Goal: Obtain resource: Download file/media

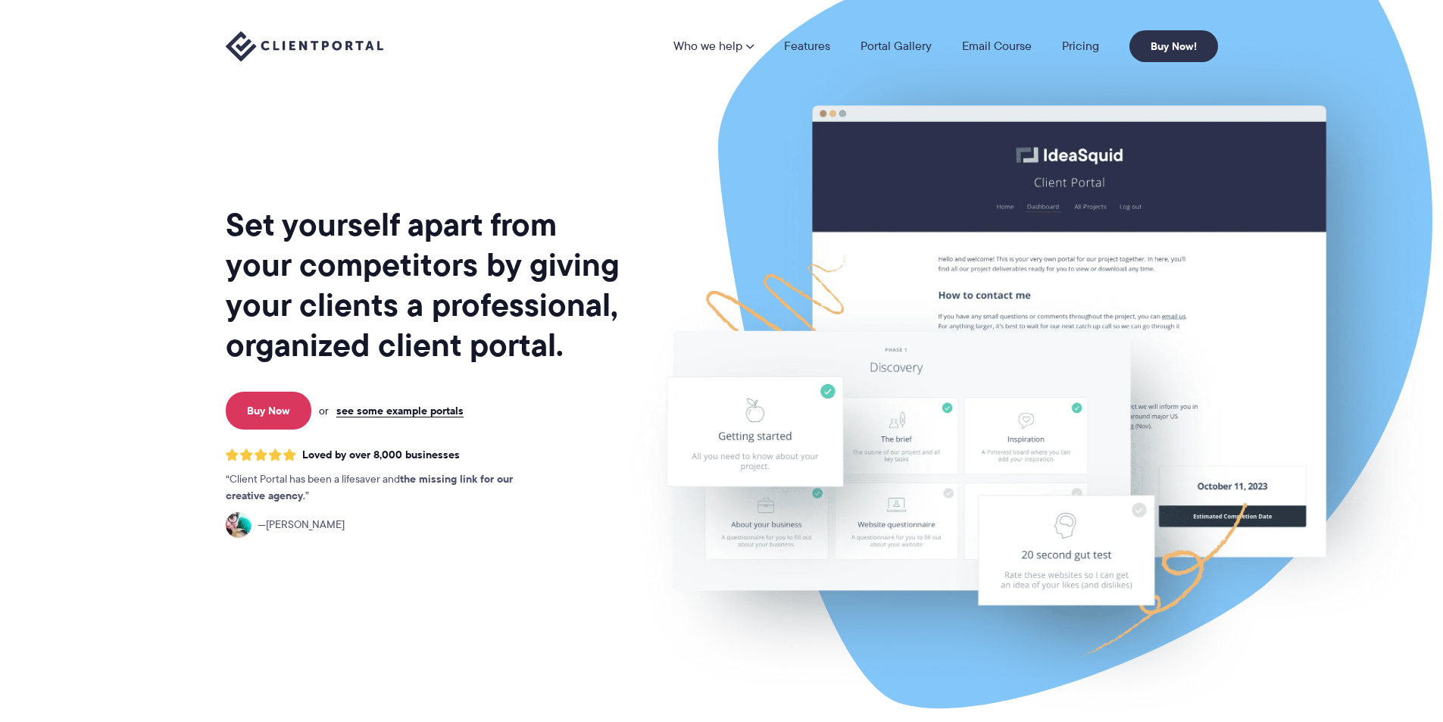
drag, startPoint x: 635, startPoint y: 248, endPoint x: 434, endPoint y: 137, distance: 229.5
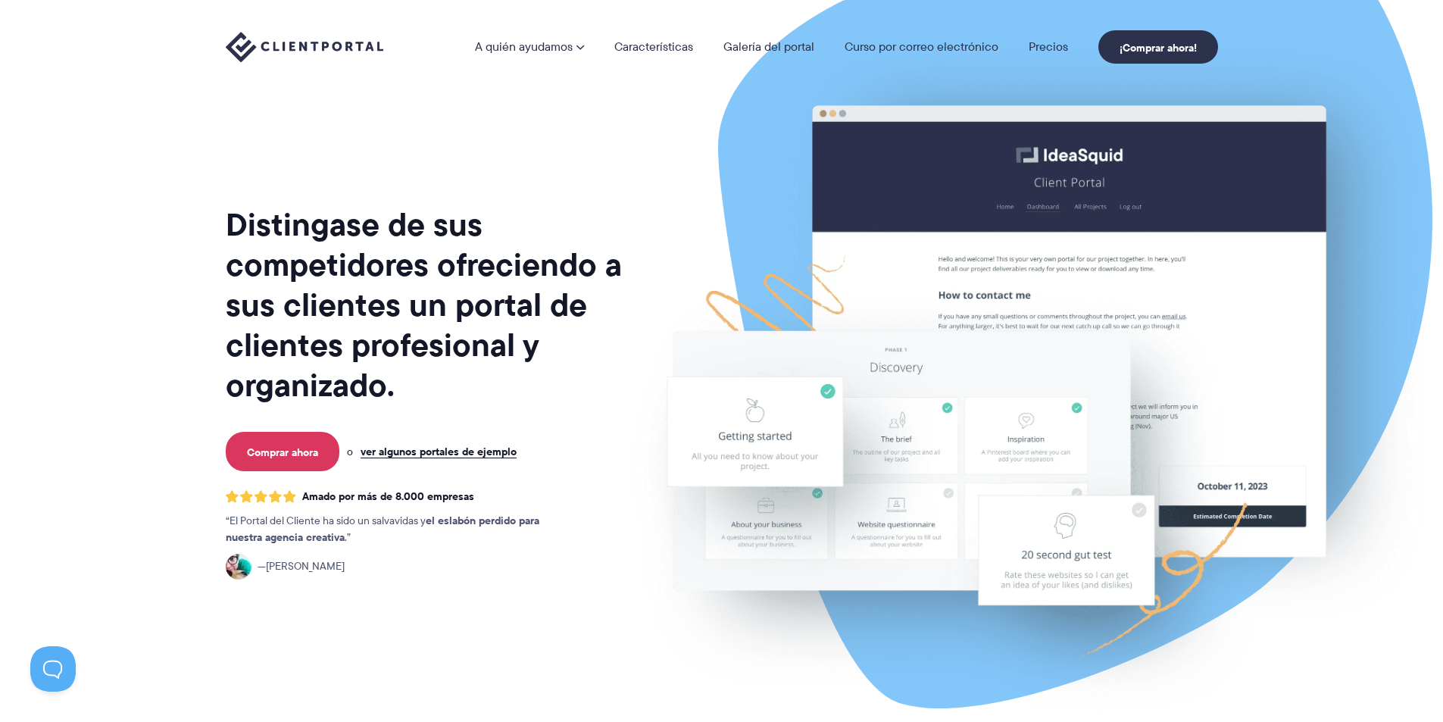
click at [520, 142] on div "Distingase de sus competidores ofreciendo a sus clientes un portal de clientes …" at bounding box center [424, 375] width 397 height 726
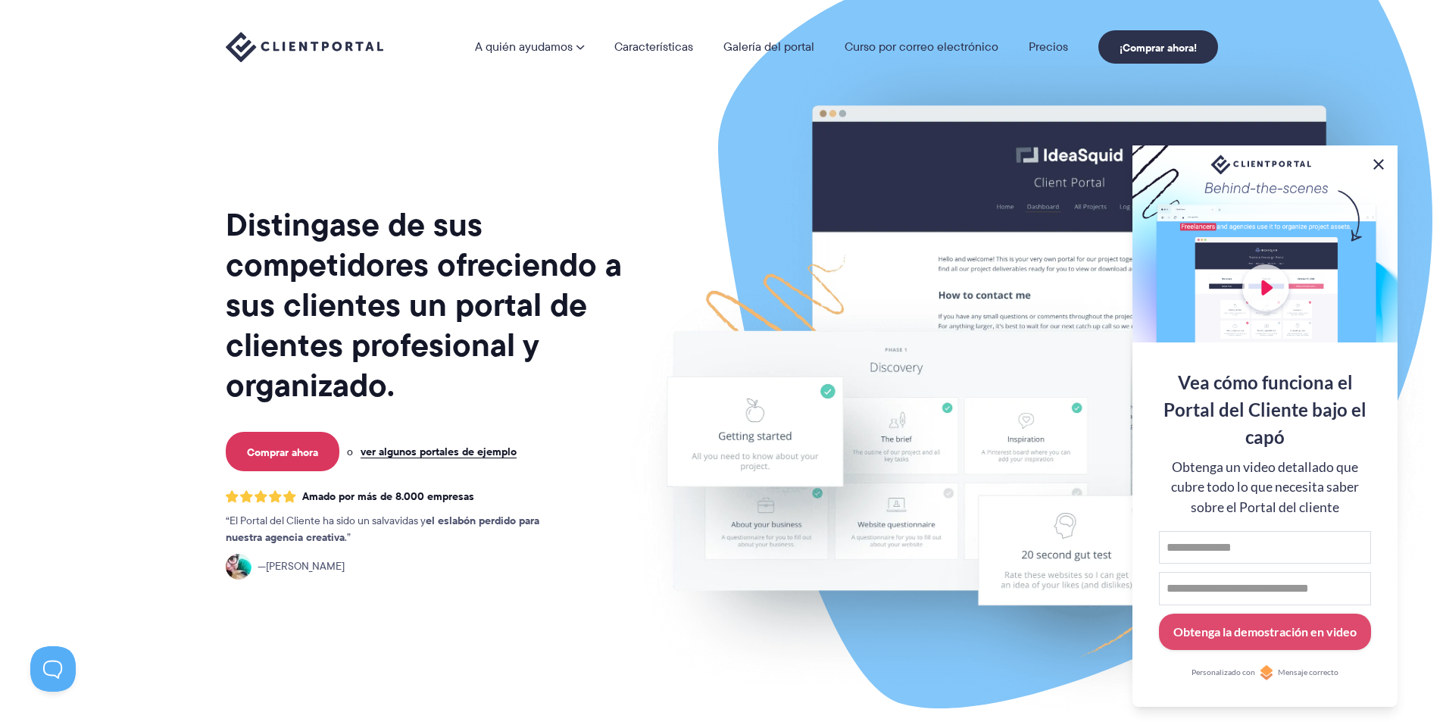
click at [1381, 155] on button at bounding box center [1378, 164] width 18 height 18
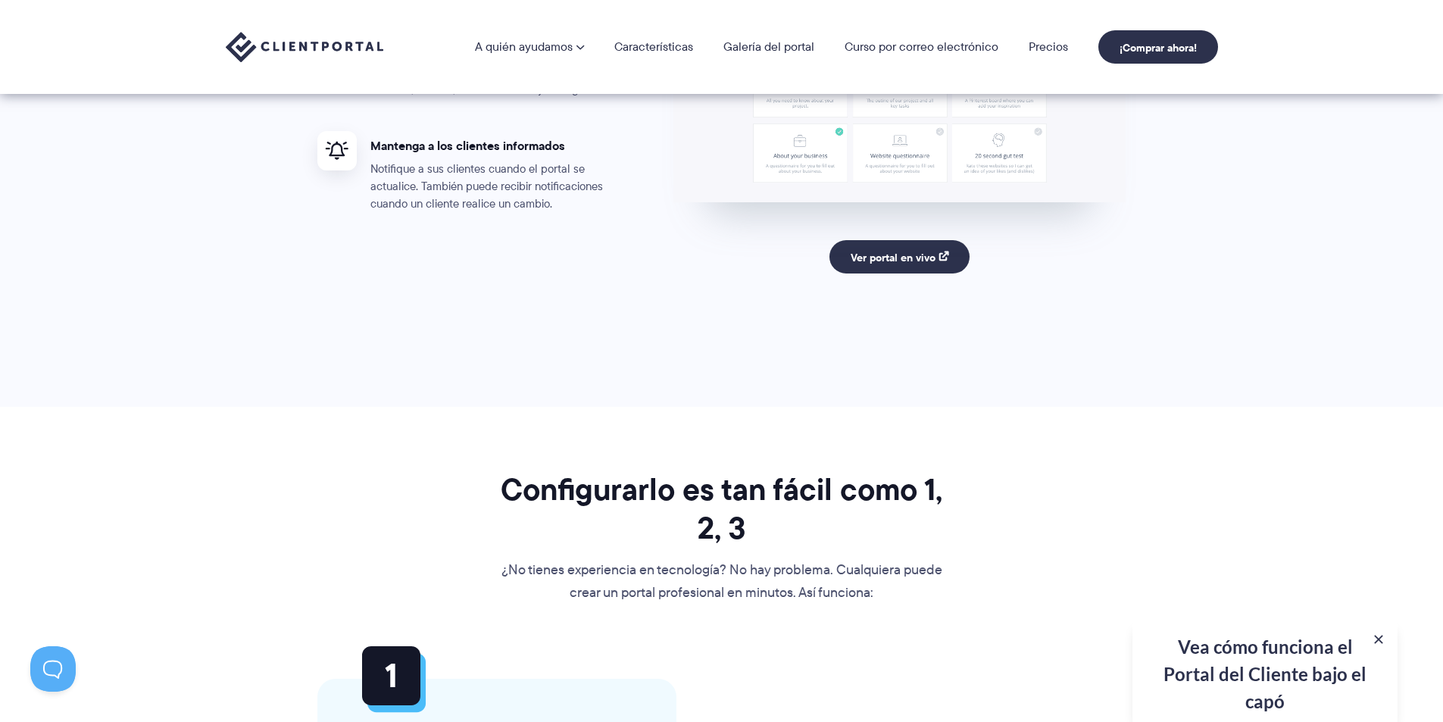
scroll to position [3181, 0]
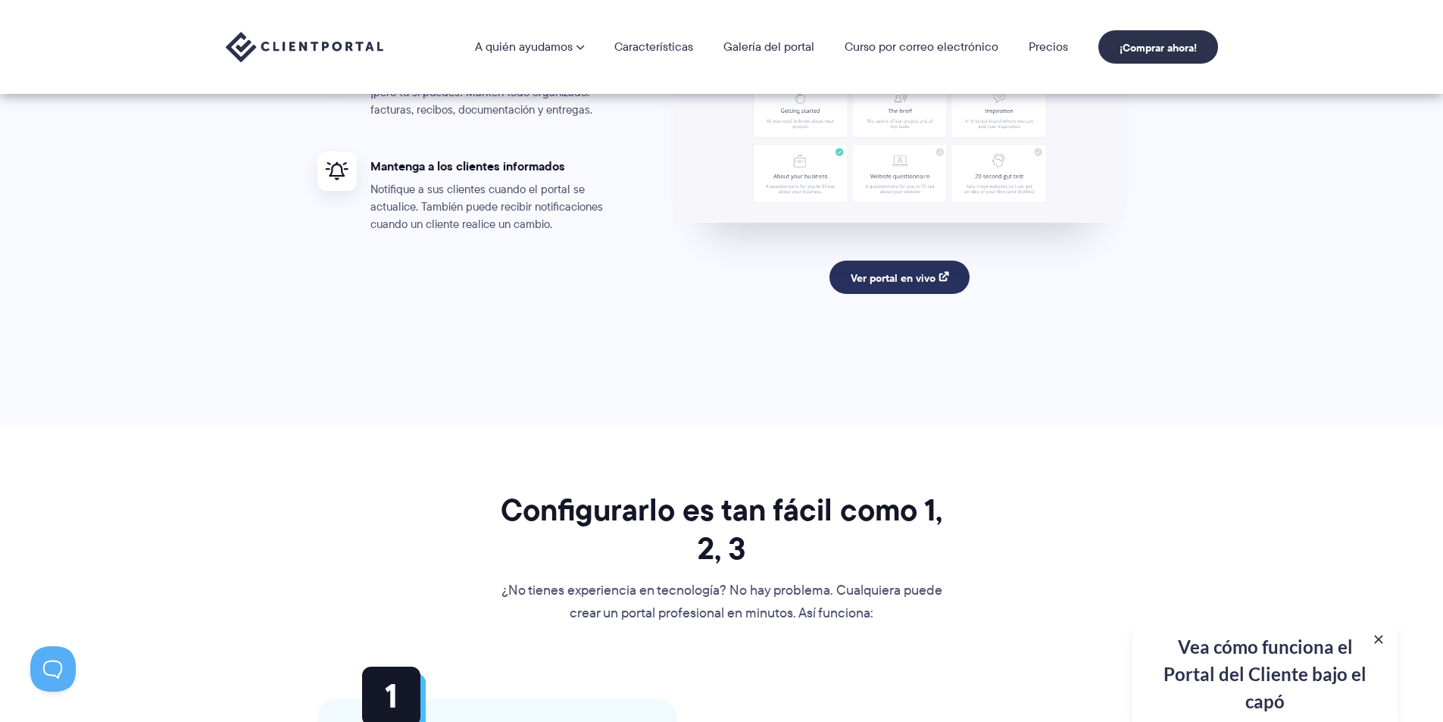
click at [898, 286] on font "Ver portal en vivo" at bounding box center [893, 278] width 85 height 17
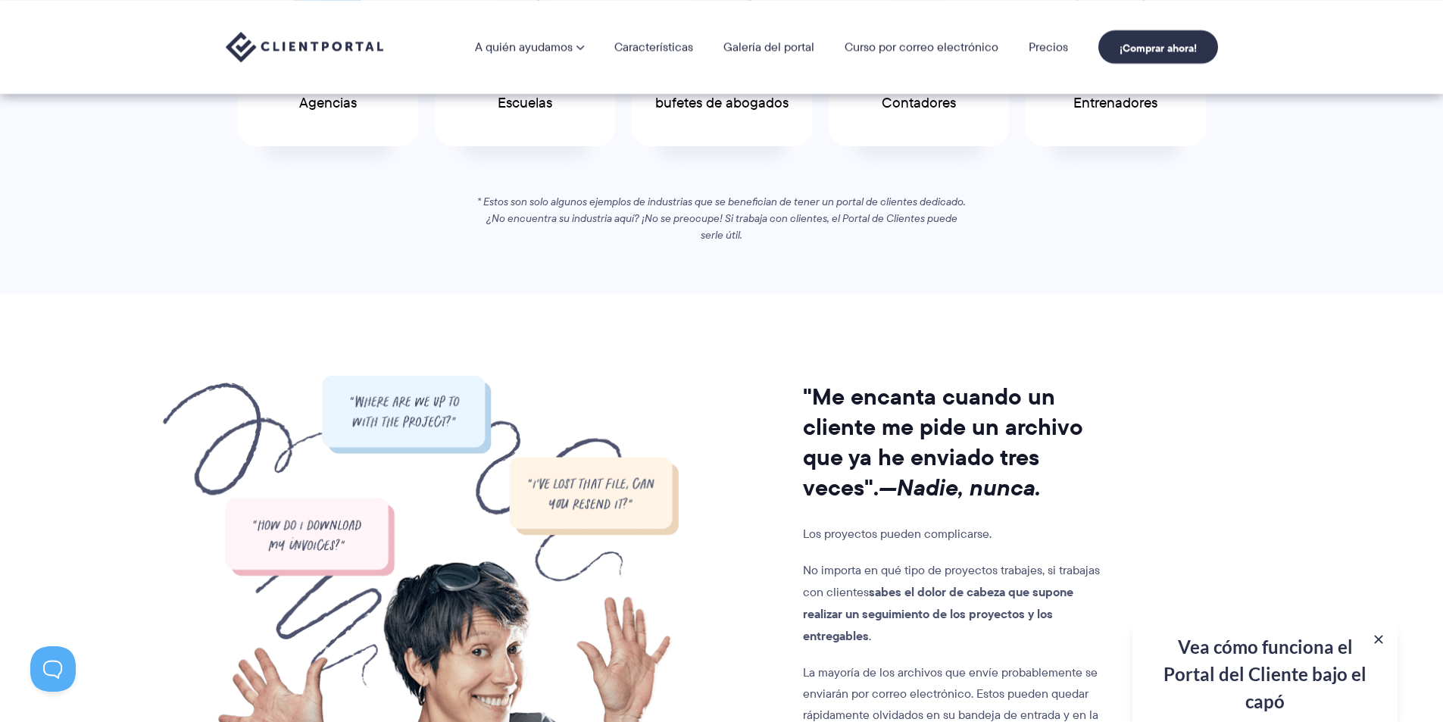
scroll to position [882, 0]
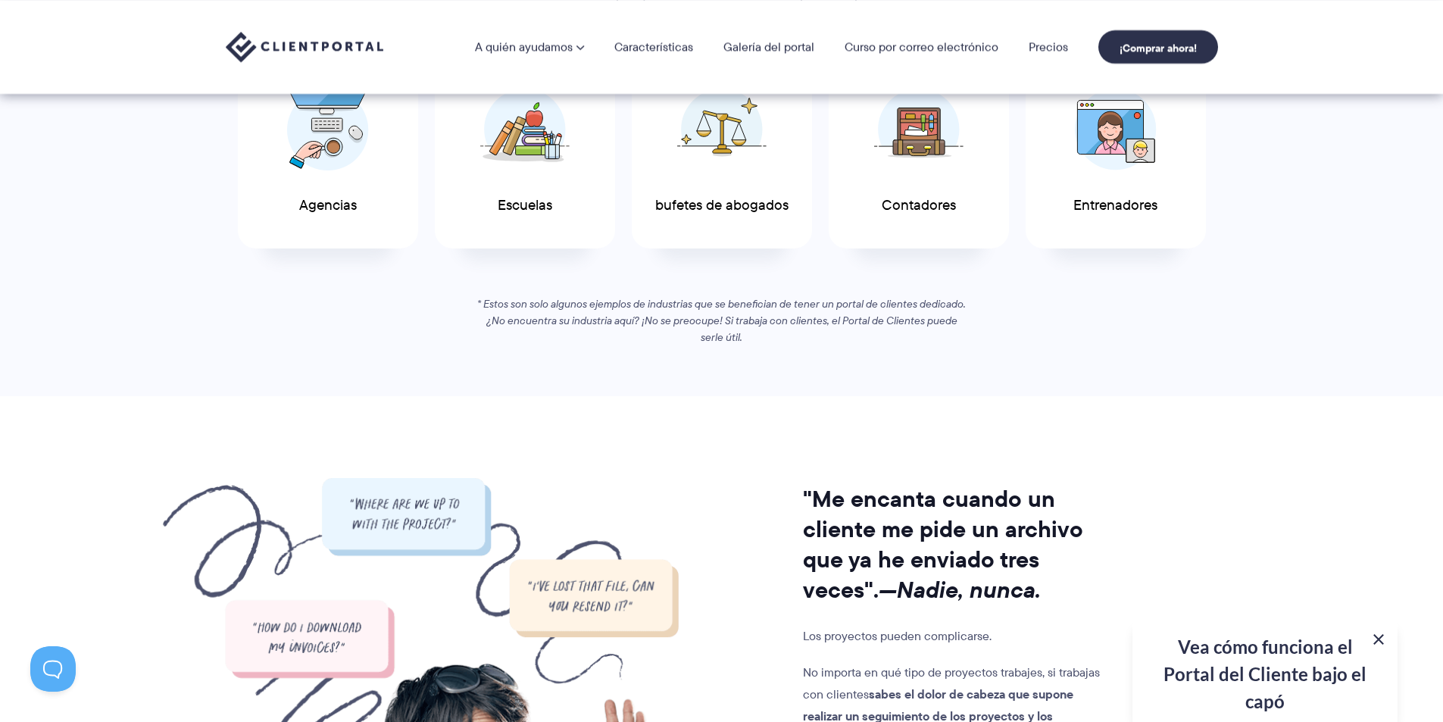
click at [1382, 635] on button at bounding box center [1378, 639] width 18 height 18
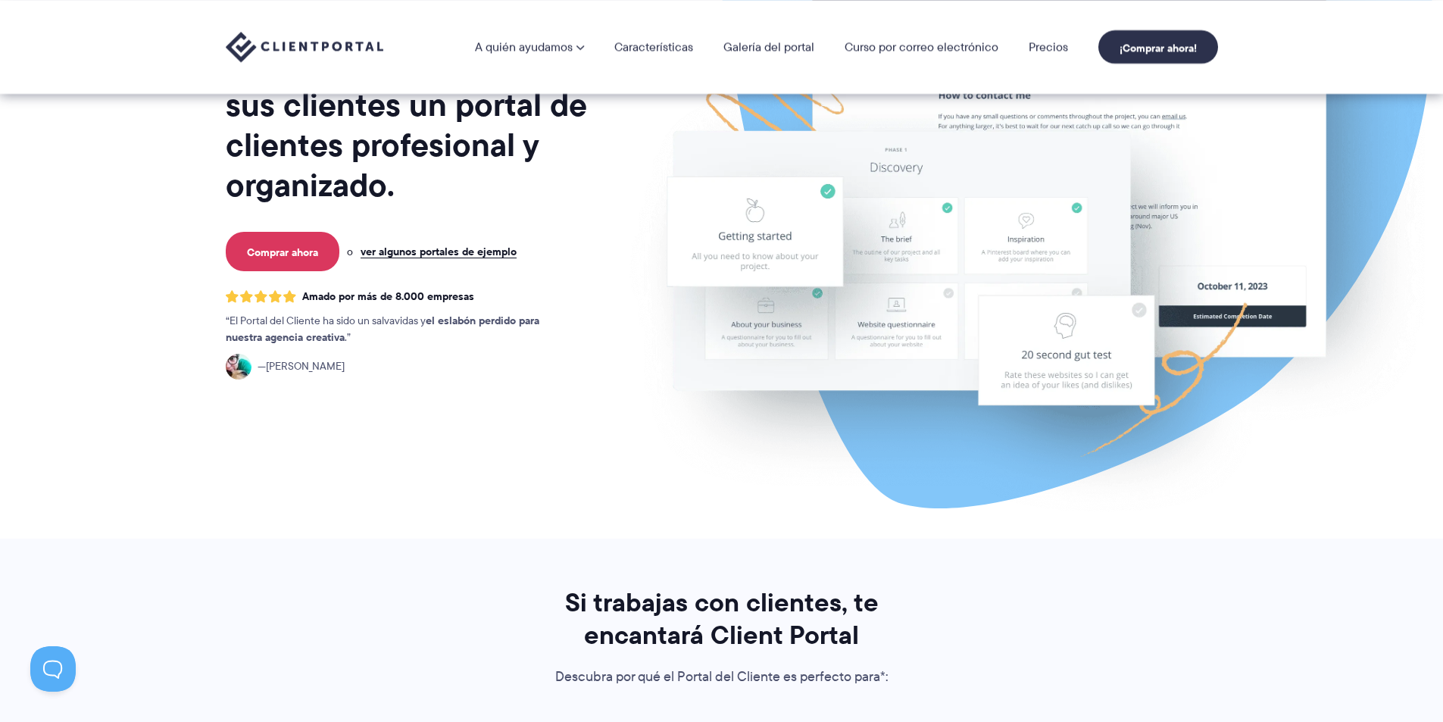
scroll to position [0, 0]
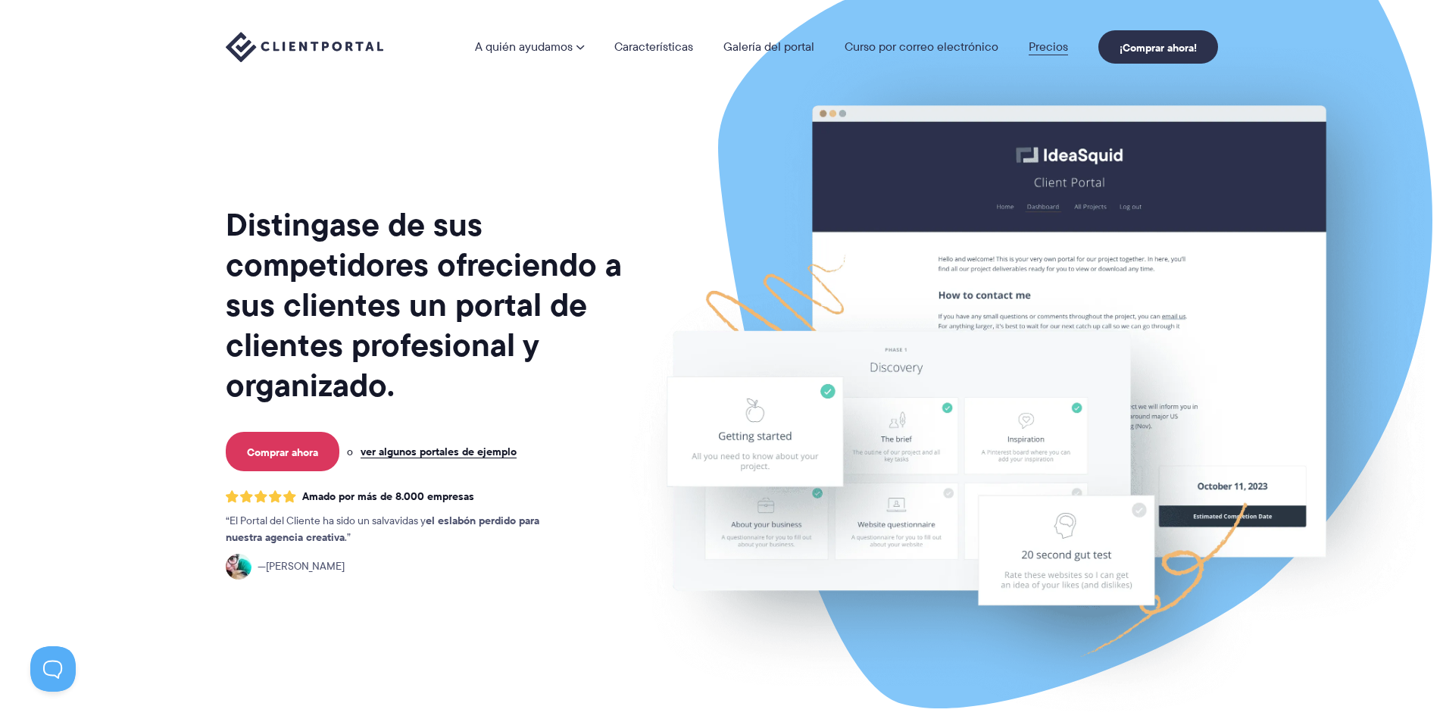
click at [1039, 42] on font "Precios" at bounding box center [1048, 46] width 39 height 17
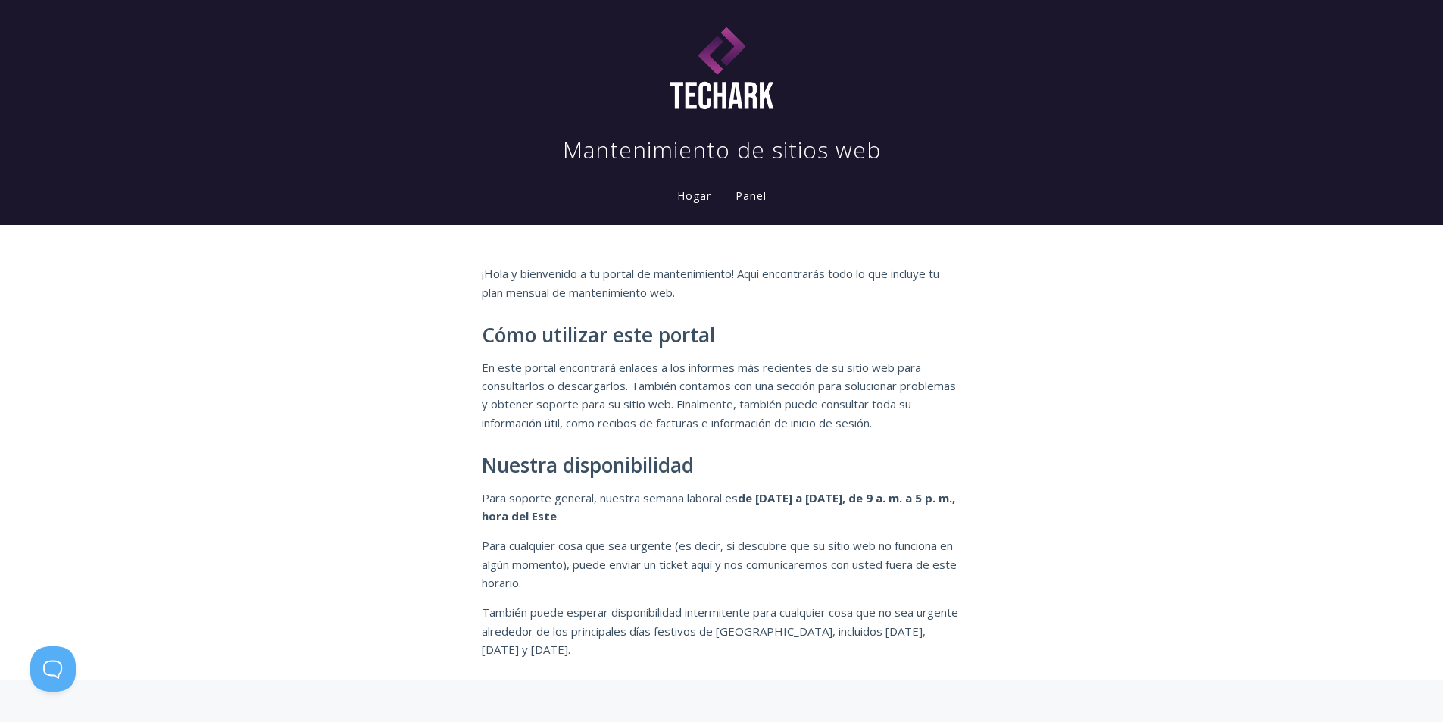
click at [1107, 317] on div "¡Hola y bienvenido a tu portal de mantenimiento! Aquí encontrarás todo lo que i…" at bounding box center [721, 452] width 1443 height 454
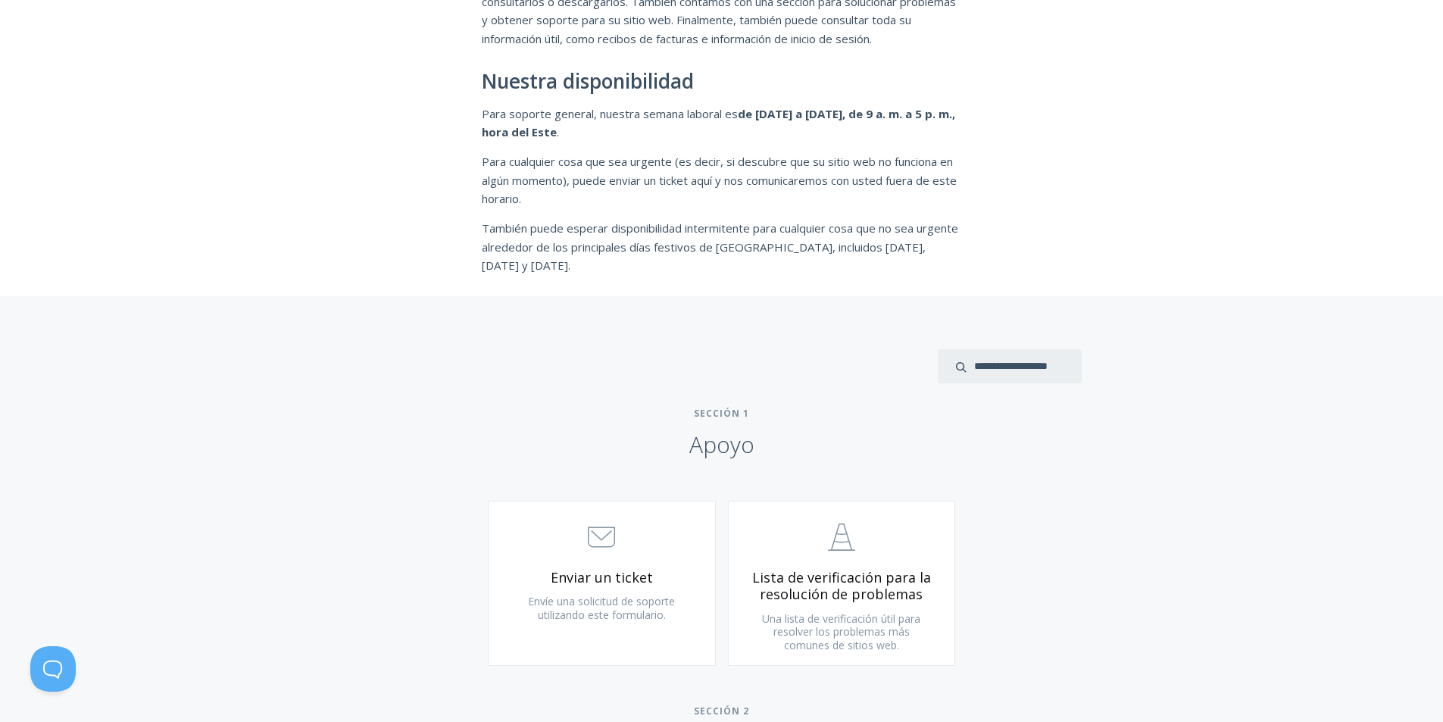
scroll to position [682, 0]
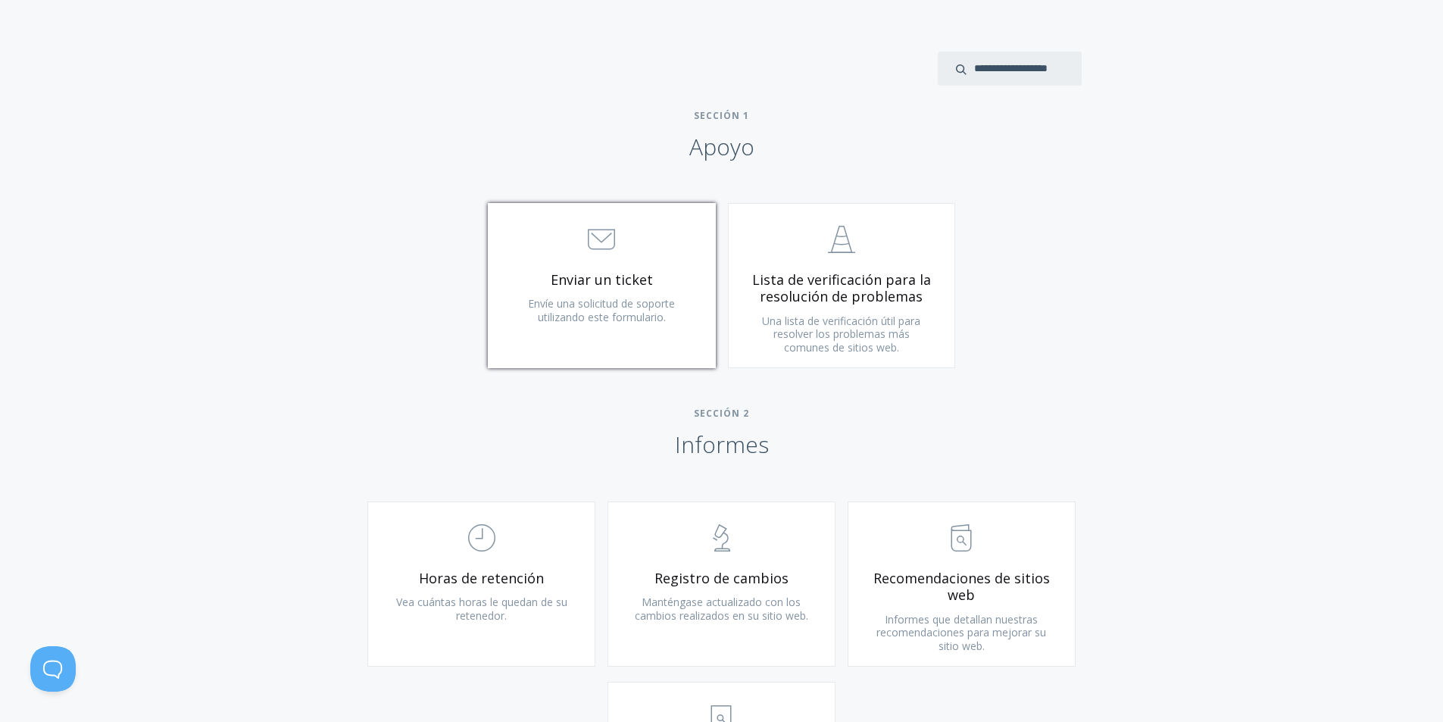
click at [642, 314] on font "Envíe una solicitud de soporte utilizando este formulario." at bounding box center [601, 310] width 147 height 28
click at [868, 333] on font "Una lista de verificación útil para resolver los problemas más comunes de sitio…" at bounding box center [841, 334] width 158 height 41
click at [1124, 203] on div "Escriba más de tres caracteres para obtener resultados. Vea los resultados de l…" at bounding box center [721, 662] width 1443 height 1329
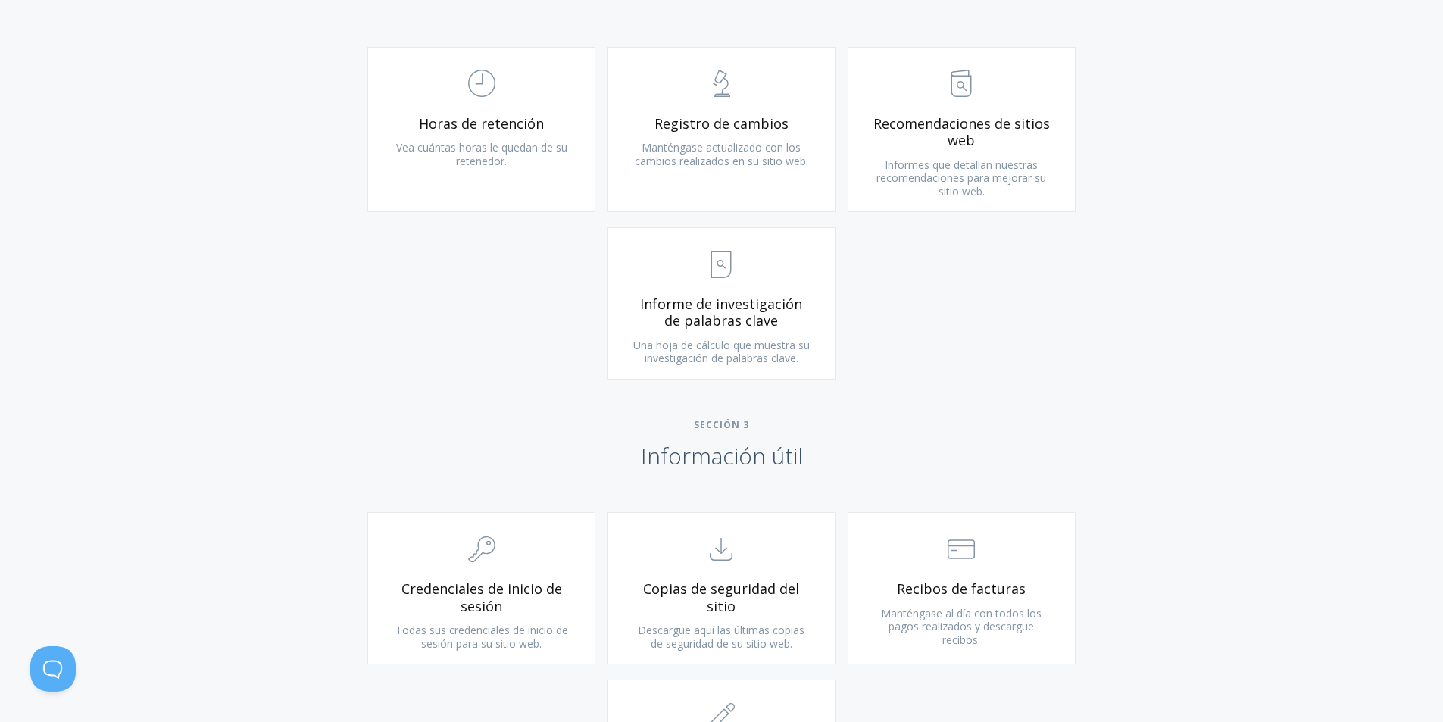
scroll to position [909, 0]
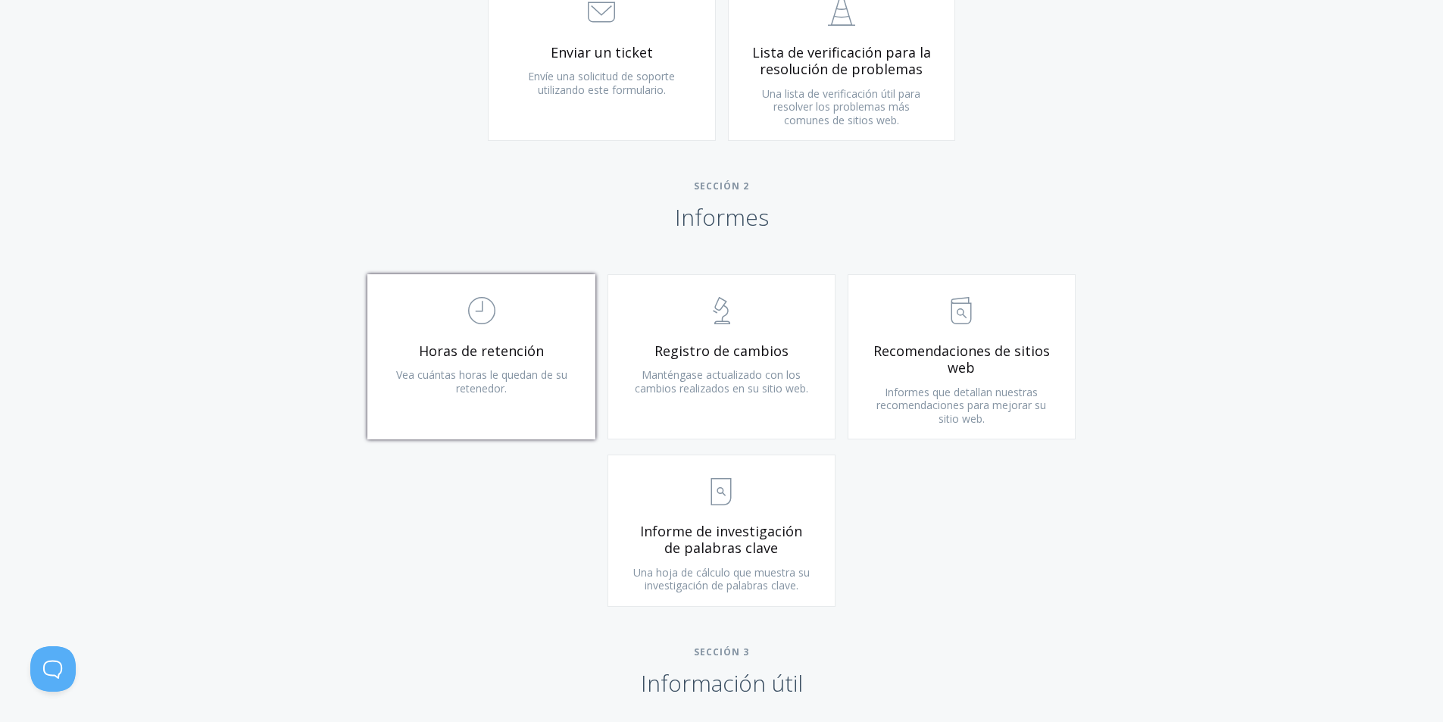
click at [526, 386] on link ".st0{fill:none;stroke:#000000;stroke-width:2;stroke-miterlimit:10;} Untitled-18…" at bounding box center [481, 356] width 228 height 165
click at [766, 374] on font "Manténgase actualizado con los cambios realizados en su sitio web." at bounding box center [721, 381] width 173 height 28
click at [923, 379] on link ".st0{fill:none;stroke:#000000;stroke-width:2;stroke-miterlimit:10;} Untitled-13…" at bounding box center [962, 356] width 228 height 165
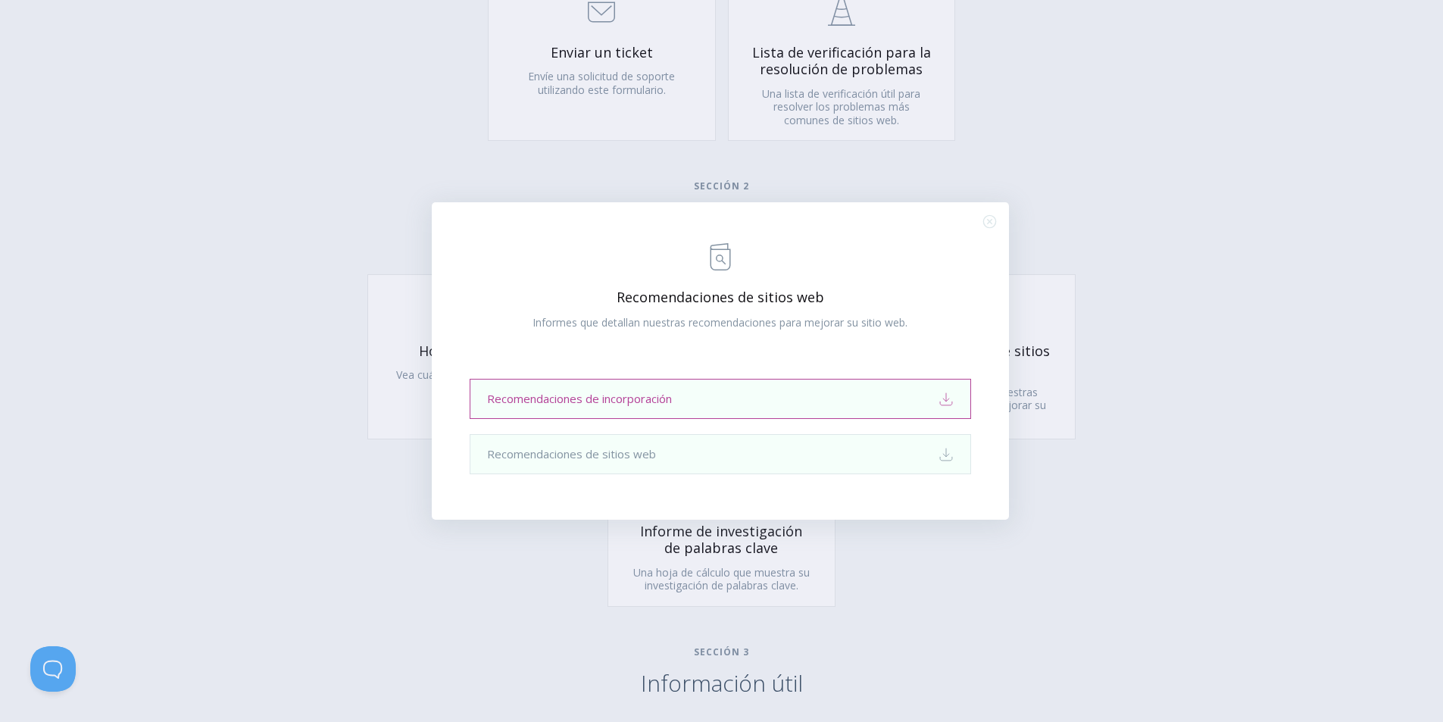
click at [895, 380] on link "Recomendaciones de incorporación Download" at bounding box center [720, 399] width 501 height 40
click at [857, 444] on link "Recomendaciones de sitios web Download" at bounding box center [720, 454] width 501 height 40
click at [985, 220] on icon ".st0{fill:none;stroke:#000000;stroke-width:2;stroke-miterlimit:10;} Close" at bounding box center [989, 221] width 13 height 13
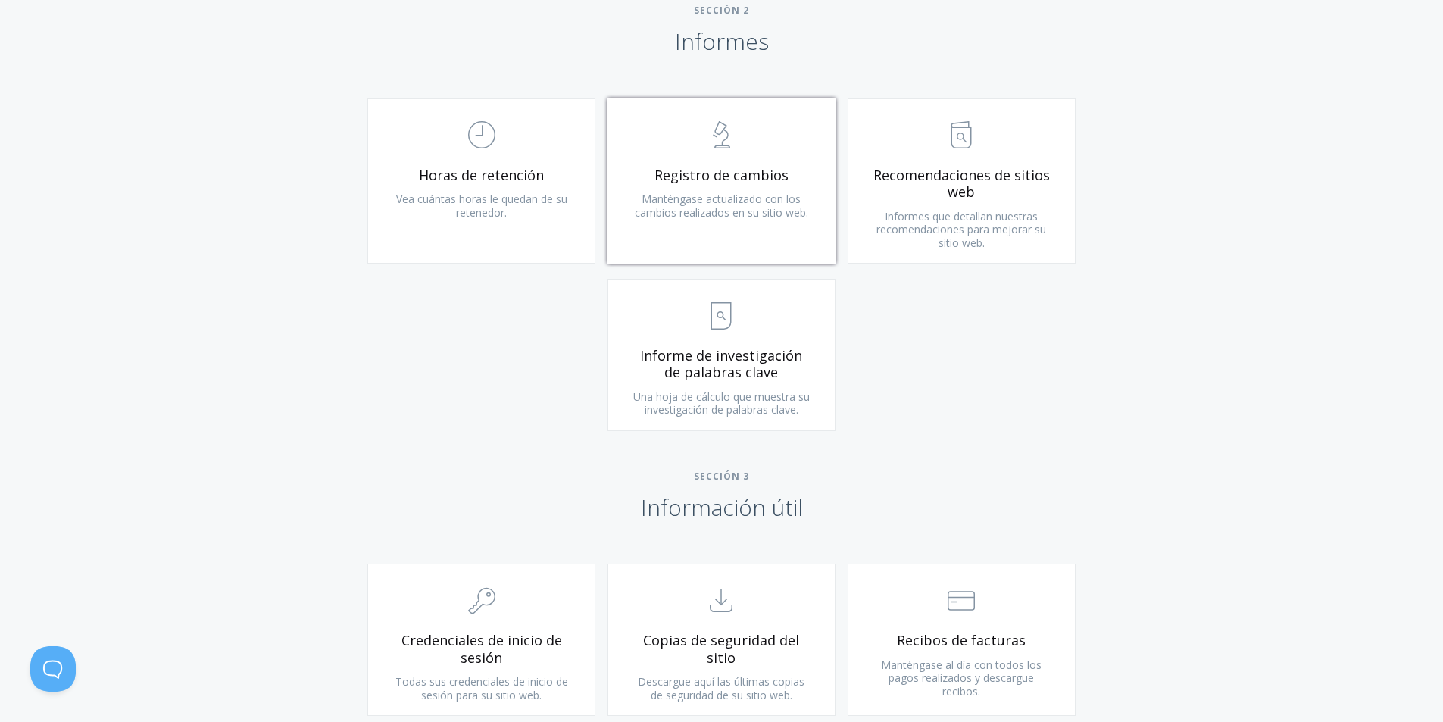
scroll to position [1136, 0]
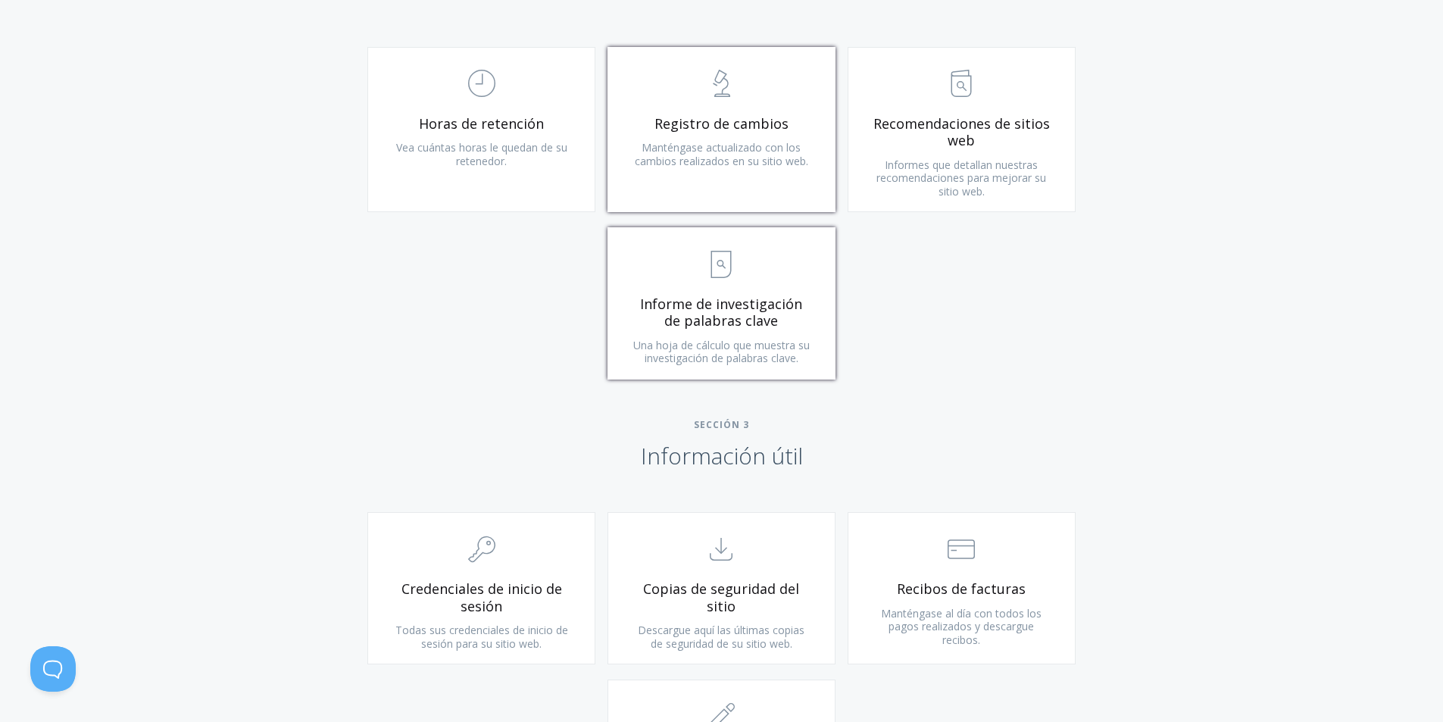
click at [831, 319] on link ".st0{fill:none;stroke:#000000;stroke-width:2;stroke-miterlimit:10;} Untitled-15…" at bounding box center [721, 303] width 228 height 152
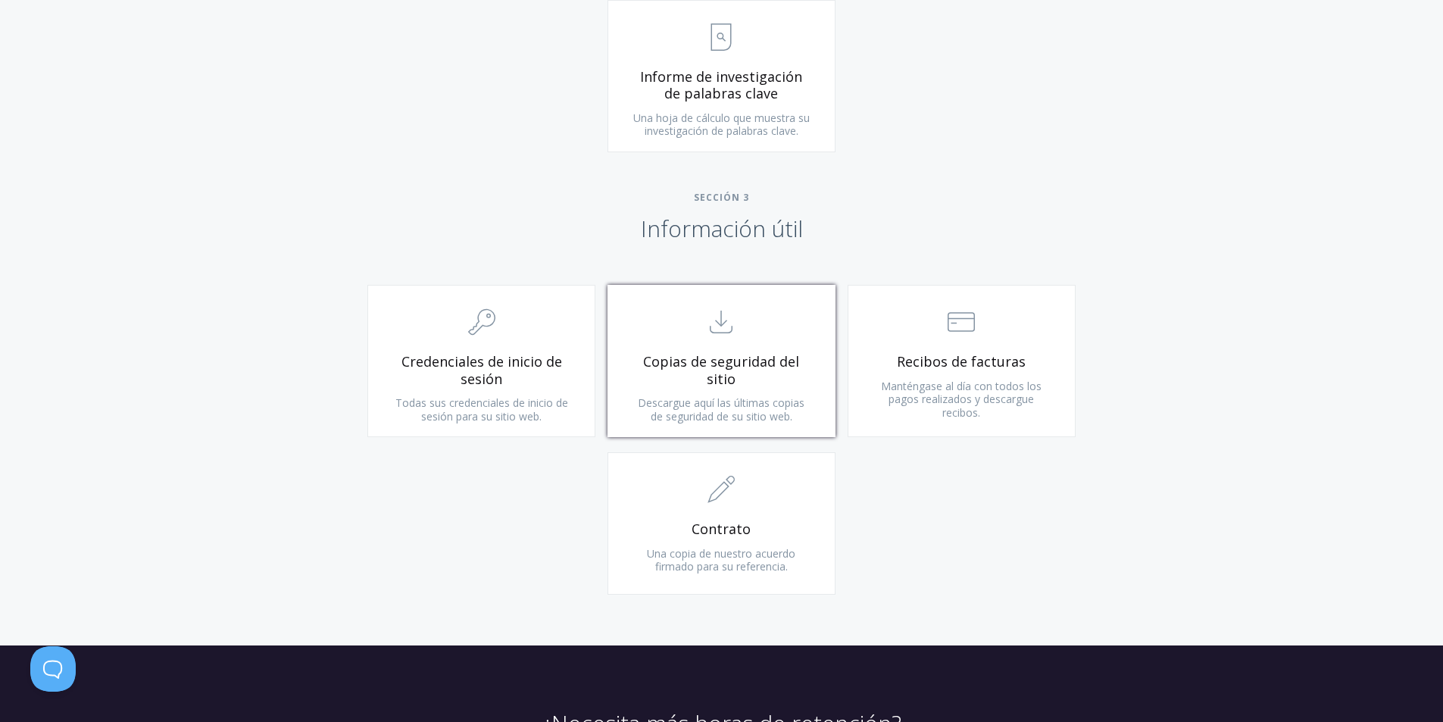
scroll to position [1547, 0]
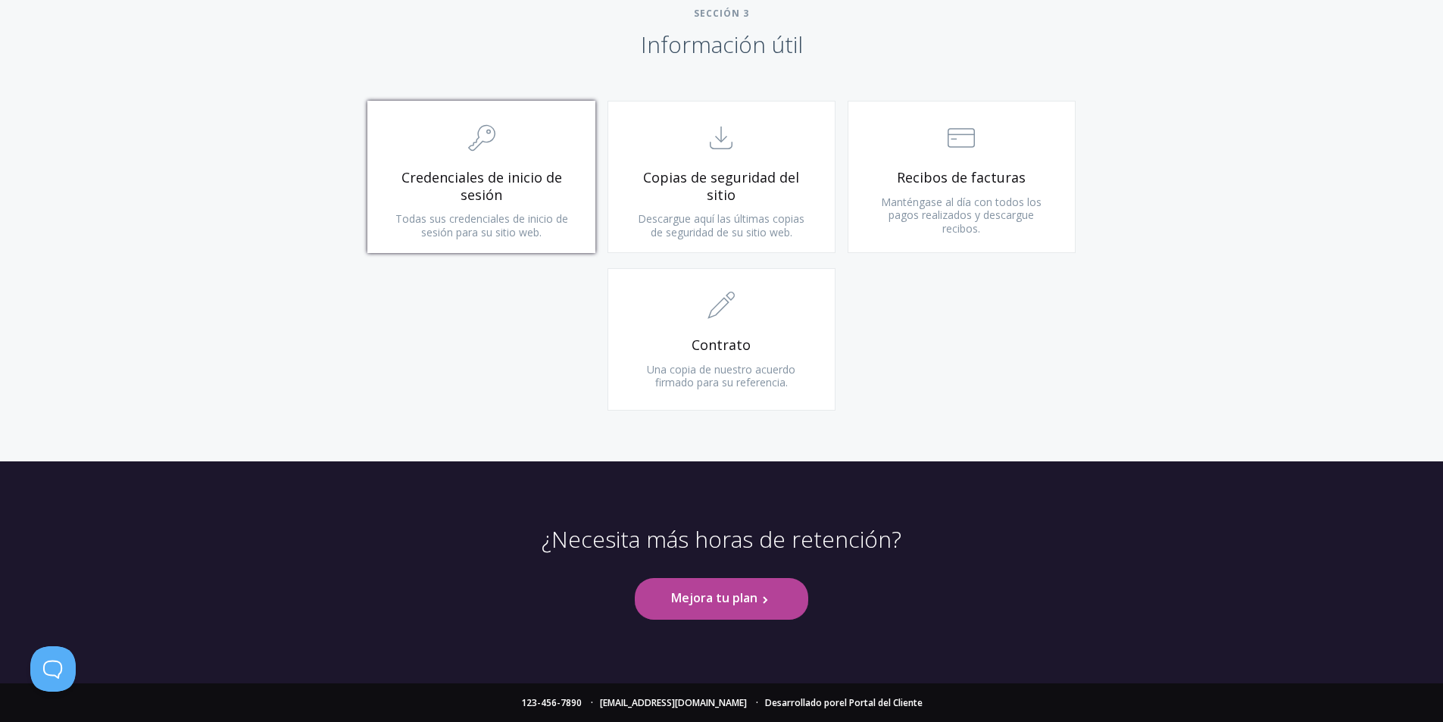
click at [548, 214] on font "Todas sus credenciales de inicio de sesión para su sitio web." at bounding box center [481, 225] width 173 height 28
click at [762, 211] on font "Descargue aquí las últimas copias de seguridad de su sitio web." at bounding box center [721, 225] width 167 height 28
click at [1042, 182] on span "Recibos de facturas" at bounding box center [961, 177] width 181 height 17
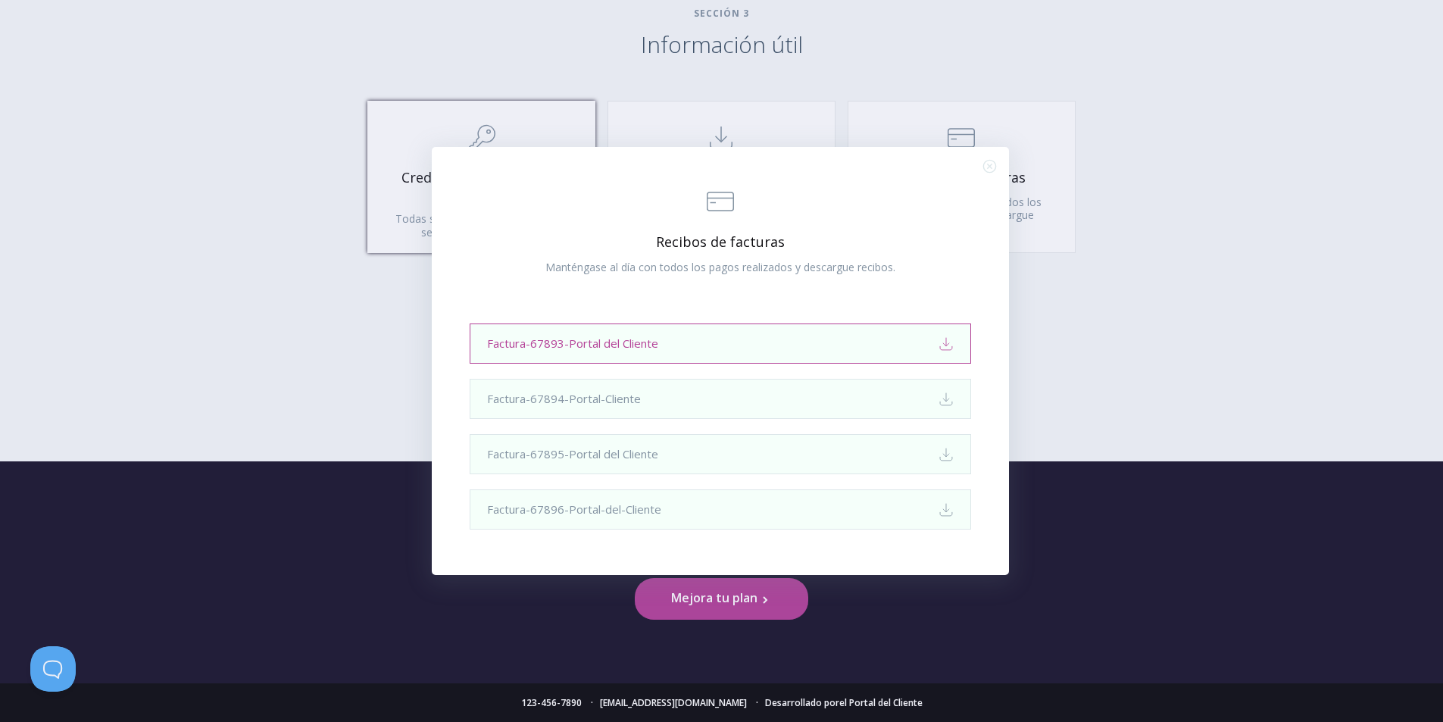
click at [700, 352] on link "Factura-67893-Portal del Cliente Download" at bounding box center [720, 343] width 501 height 40
click at [992, 170] on icon ".st0{fill:none;stroke:#000000;stroke-width:2;stroke-miterlimit:10;} Close" at bounding box center [989, 166] width 13 height 13
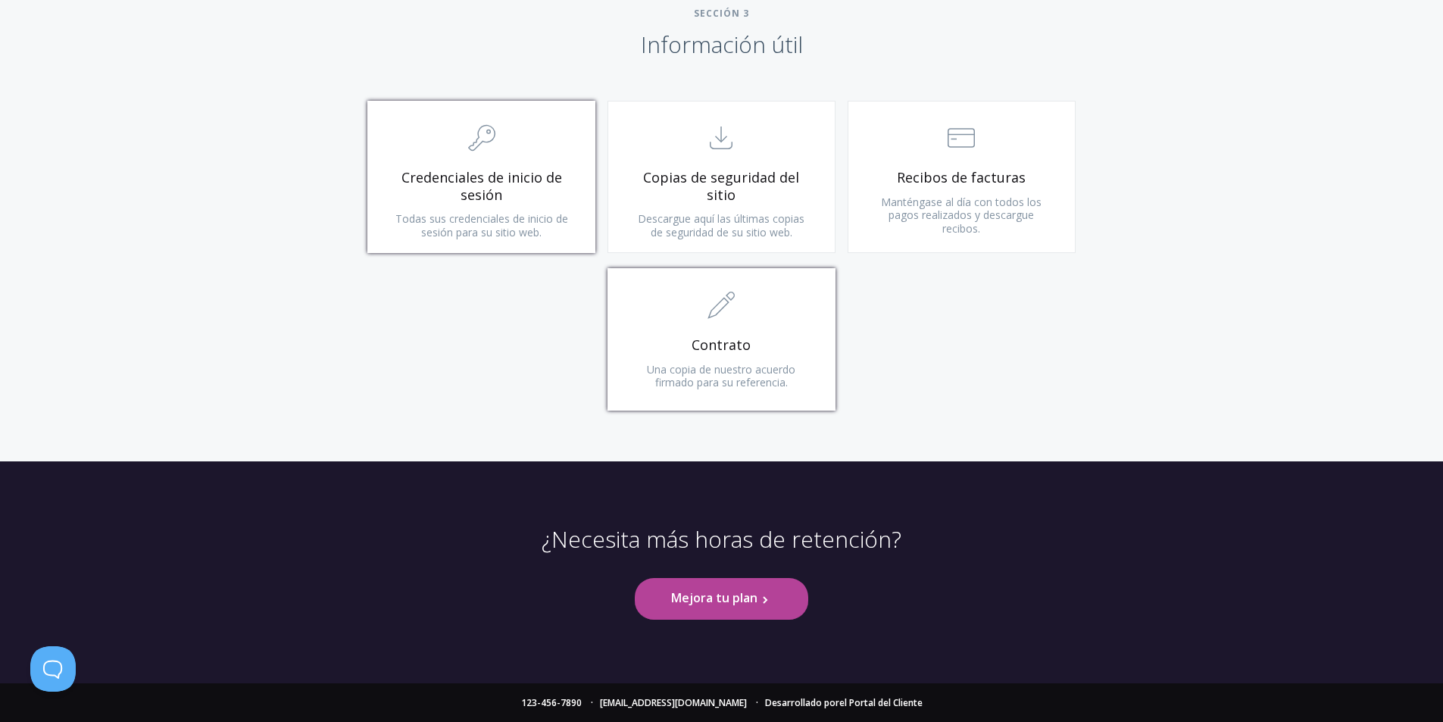
click at [793, 336] on span "Contrato" at bounding box center [721, 344] width 181 height 17
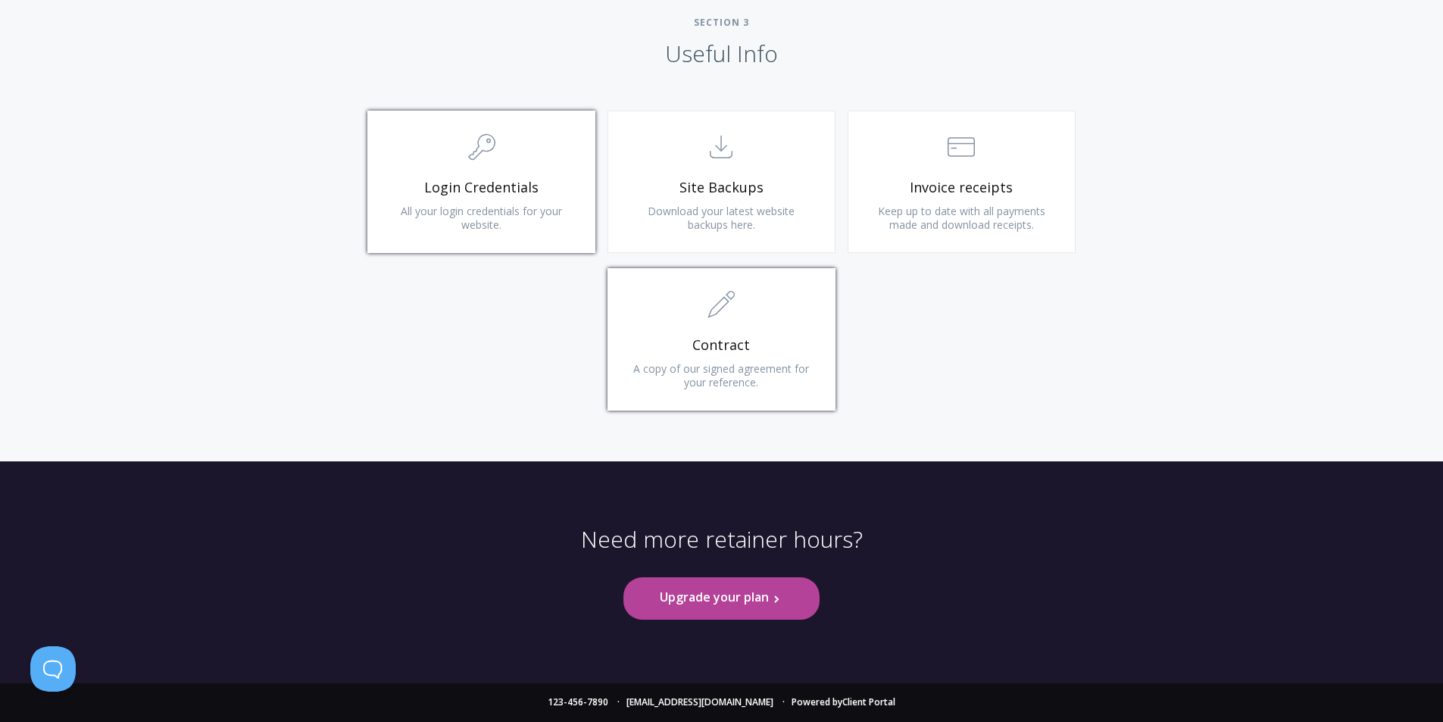
scroll to position [1433, 0]
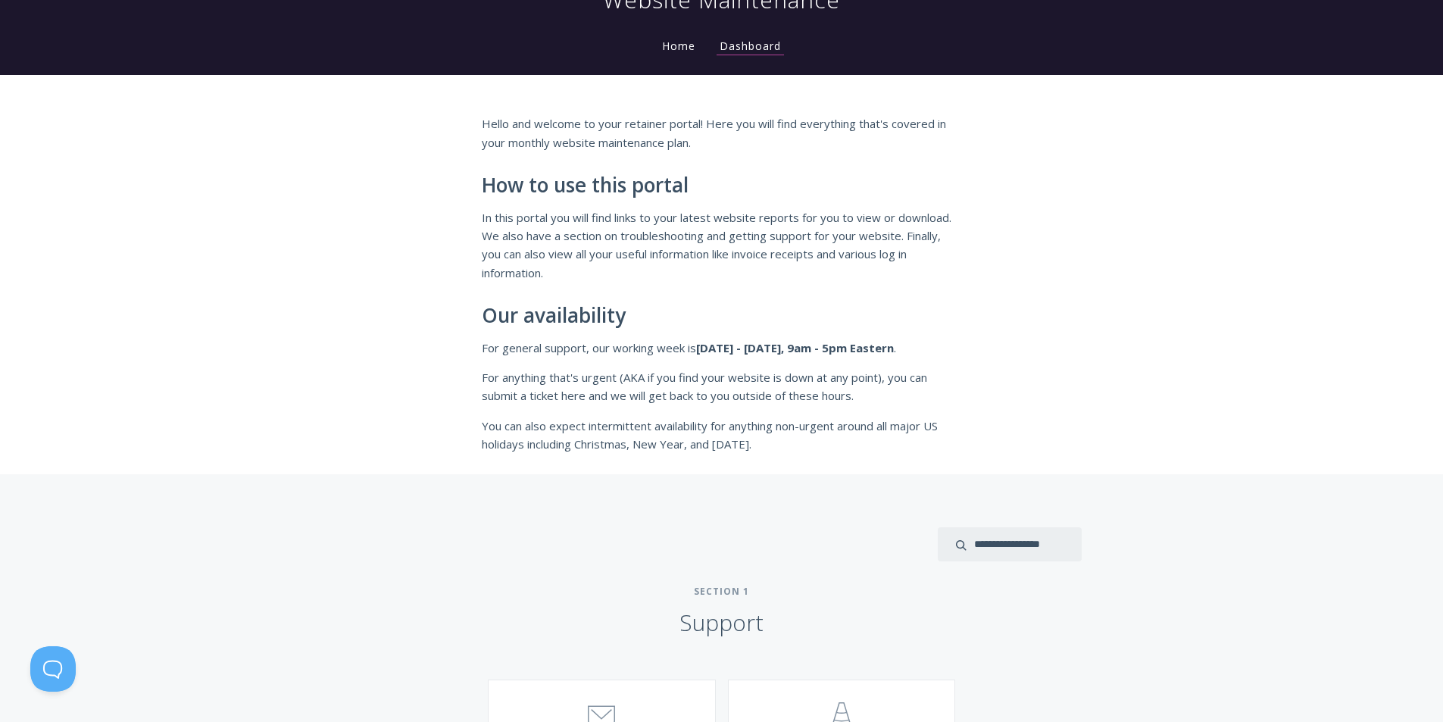
scroll to position [0, 0]
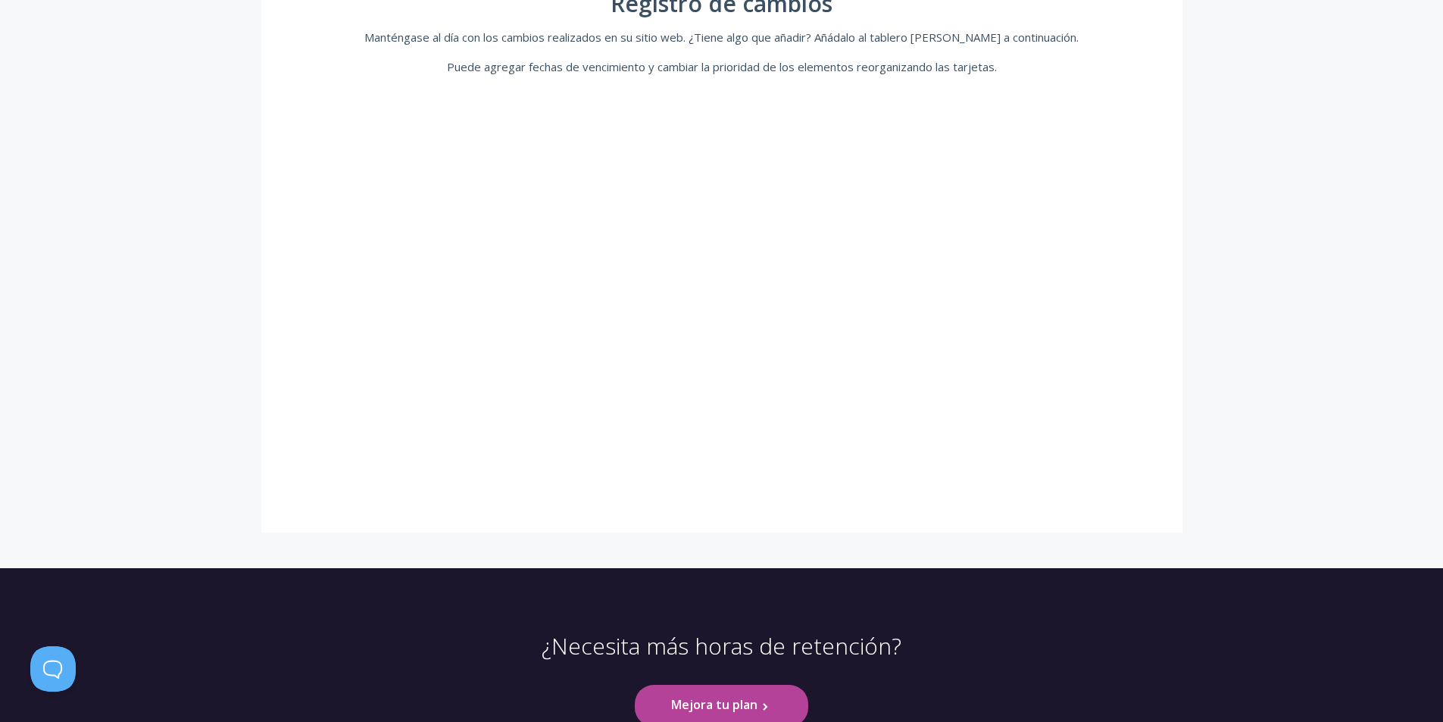
scroll to position [467, 0]
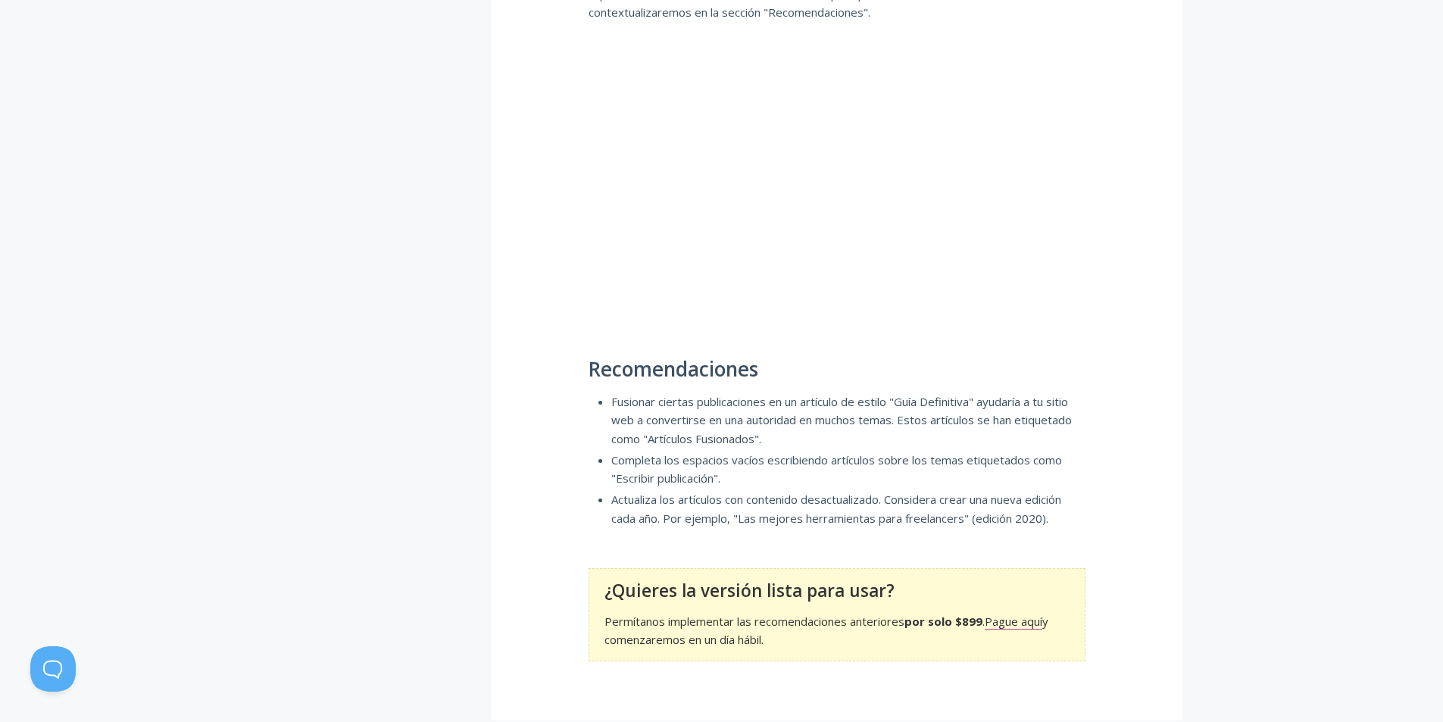
scroll to position [964, 0]
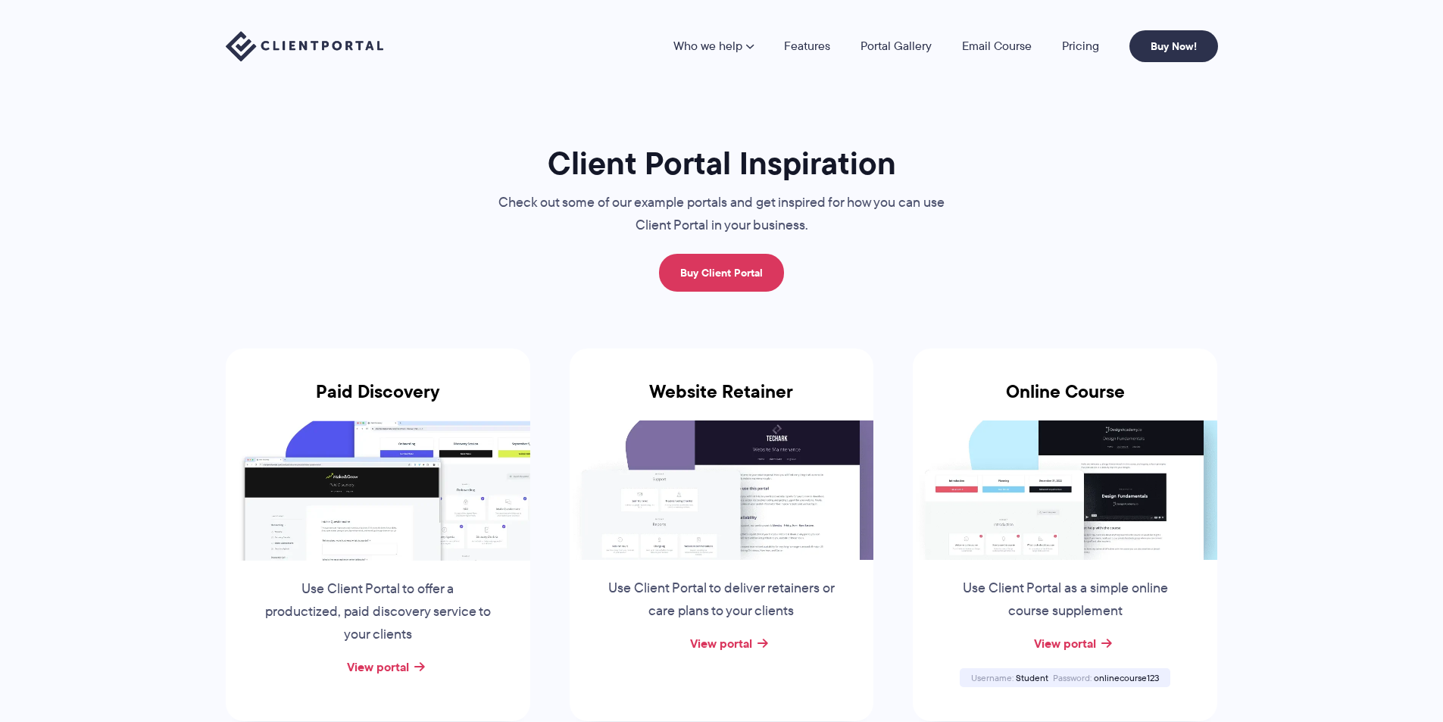
scroll to position [227, 0]
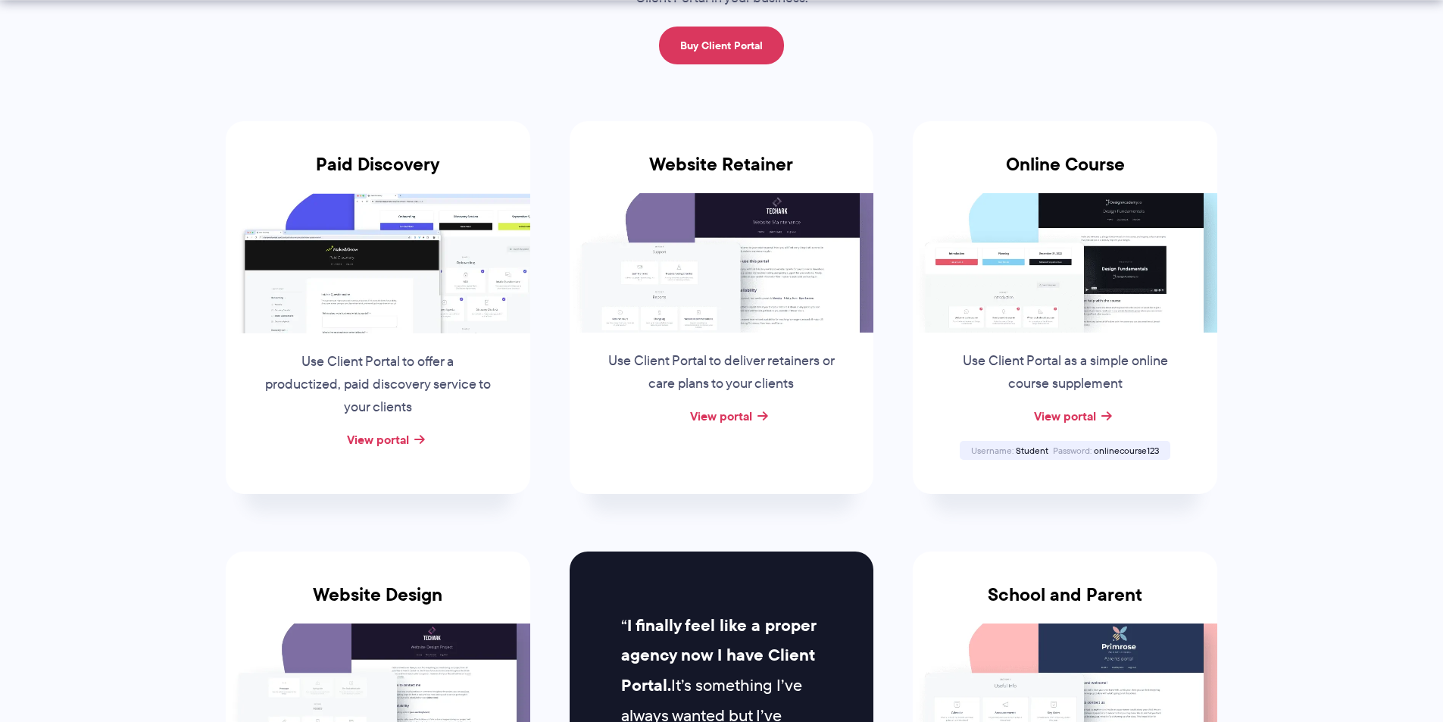
click at [232, 518] on li "Paid Discovery Use Client Portal to offer a productized, paid discovery service…" at bounding box center [378, 307] width 344 height 430
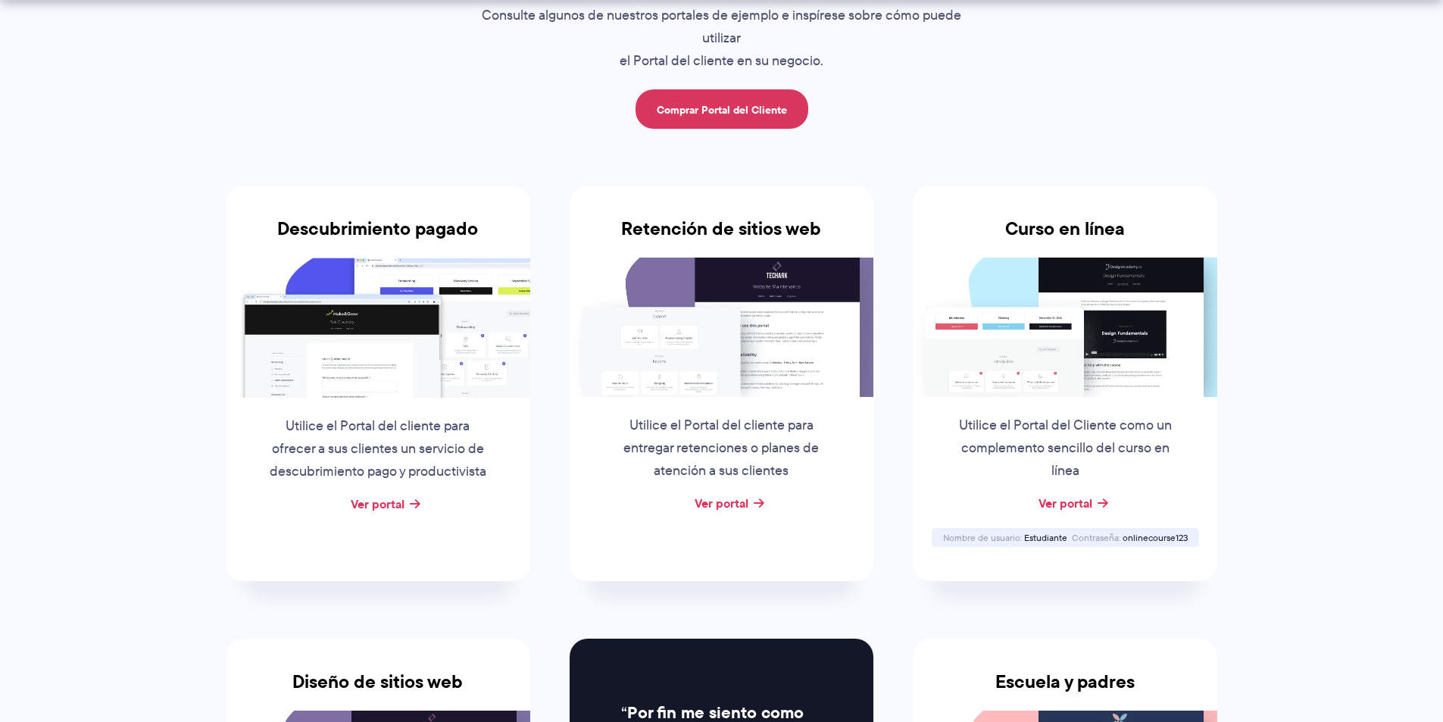
scroll to position [267, 0]
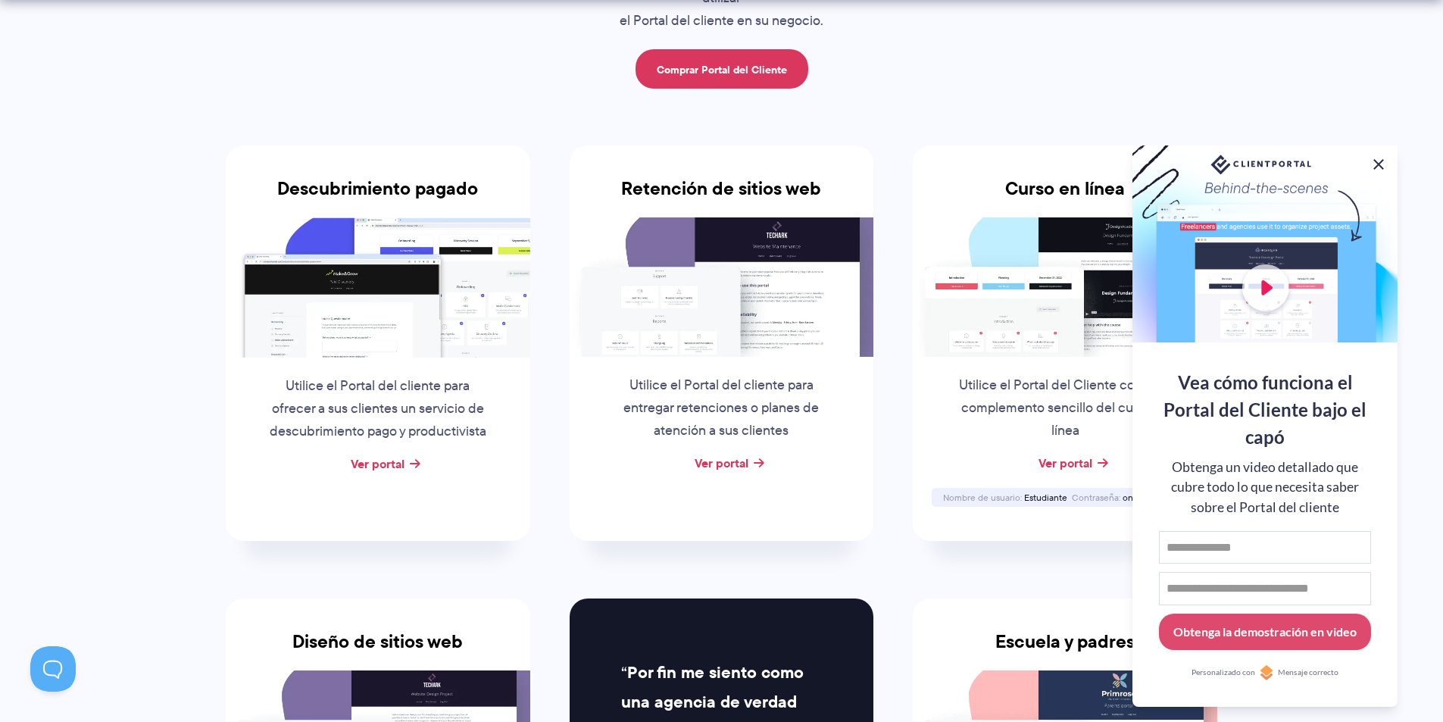
click at [1385, 159] on button at bounding box center [1378, 164] width 18 height 18
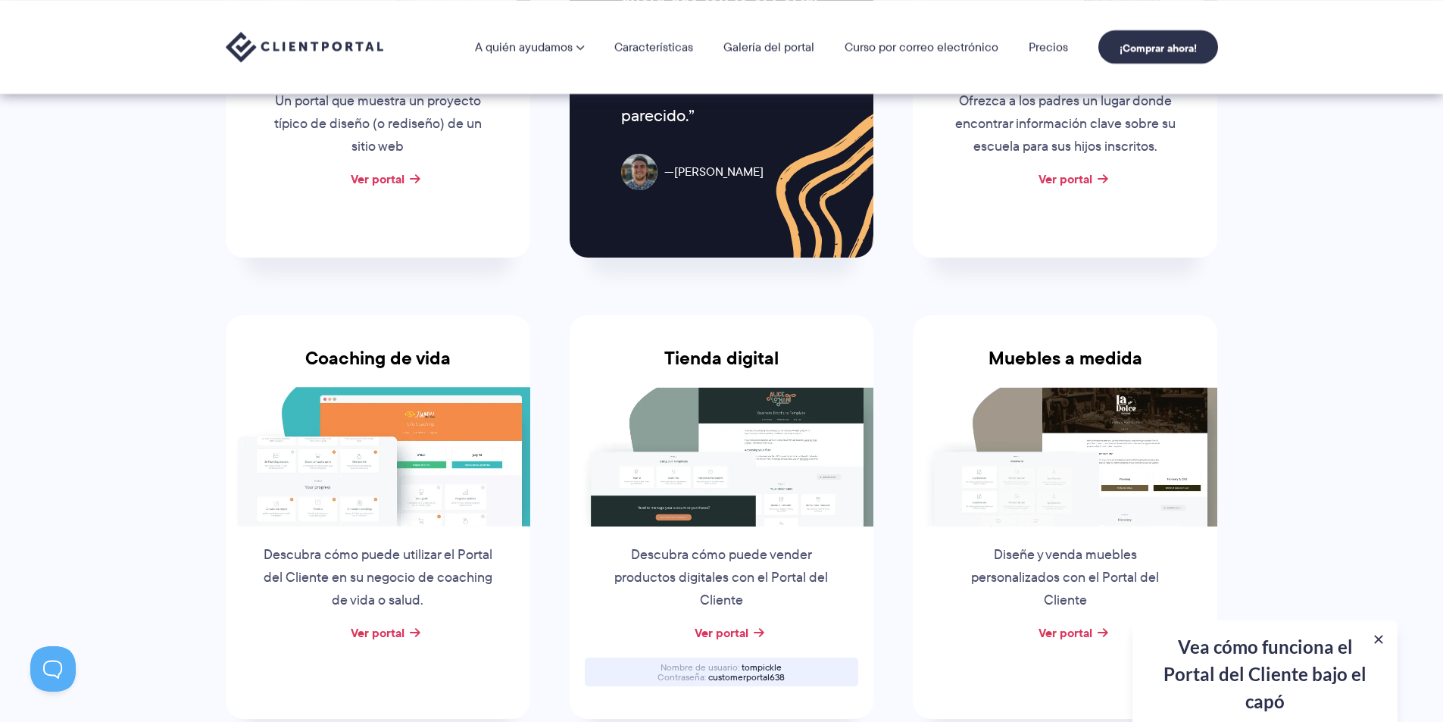
scroll to position [993, 0]
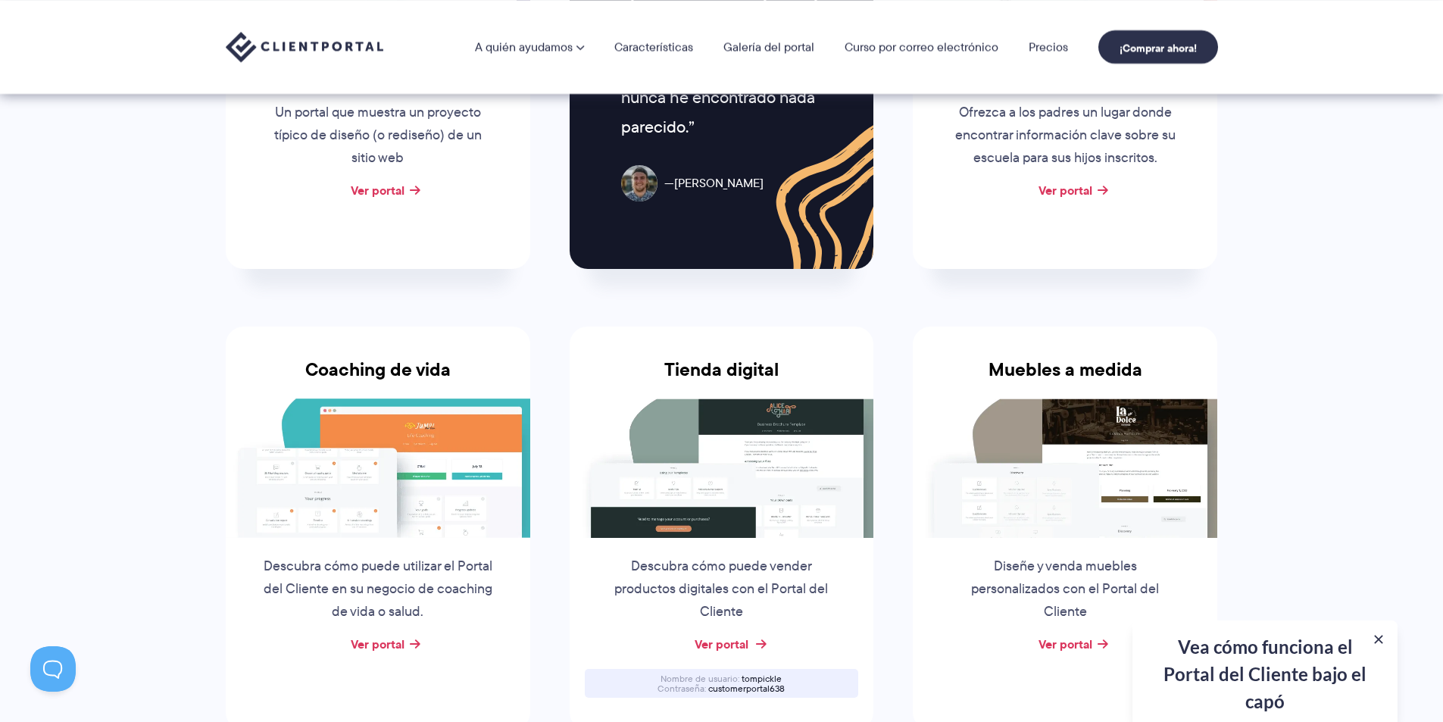
click at [746, 646] on font "Ver portal" at bounding box center [722, 644] width 54 height 18
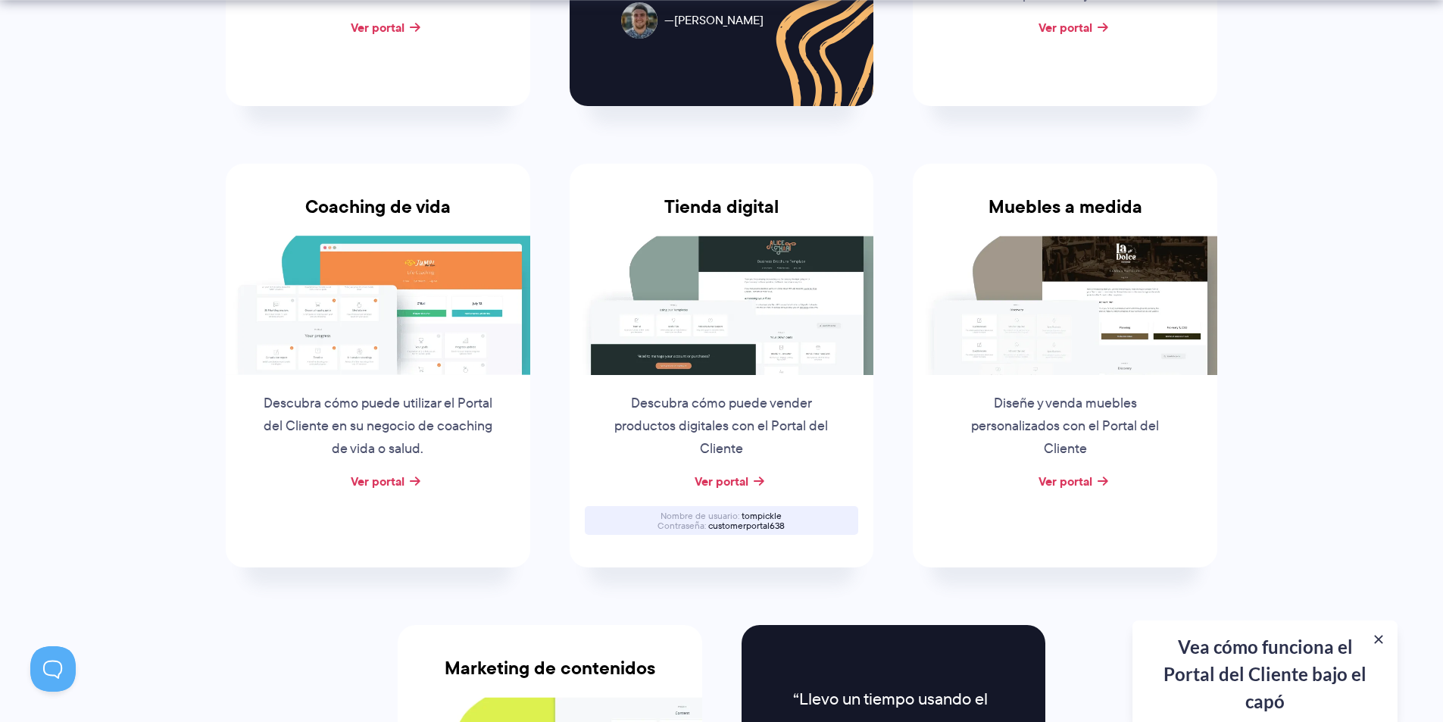
scroll to position [1220, 0]
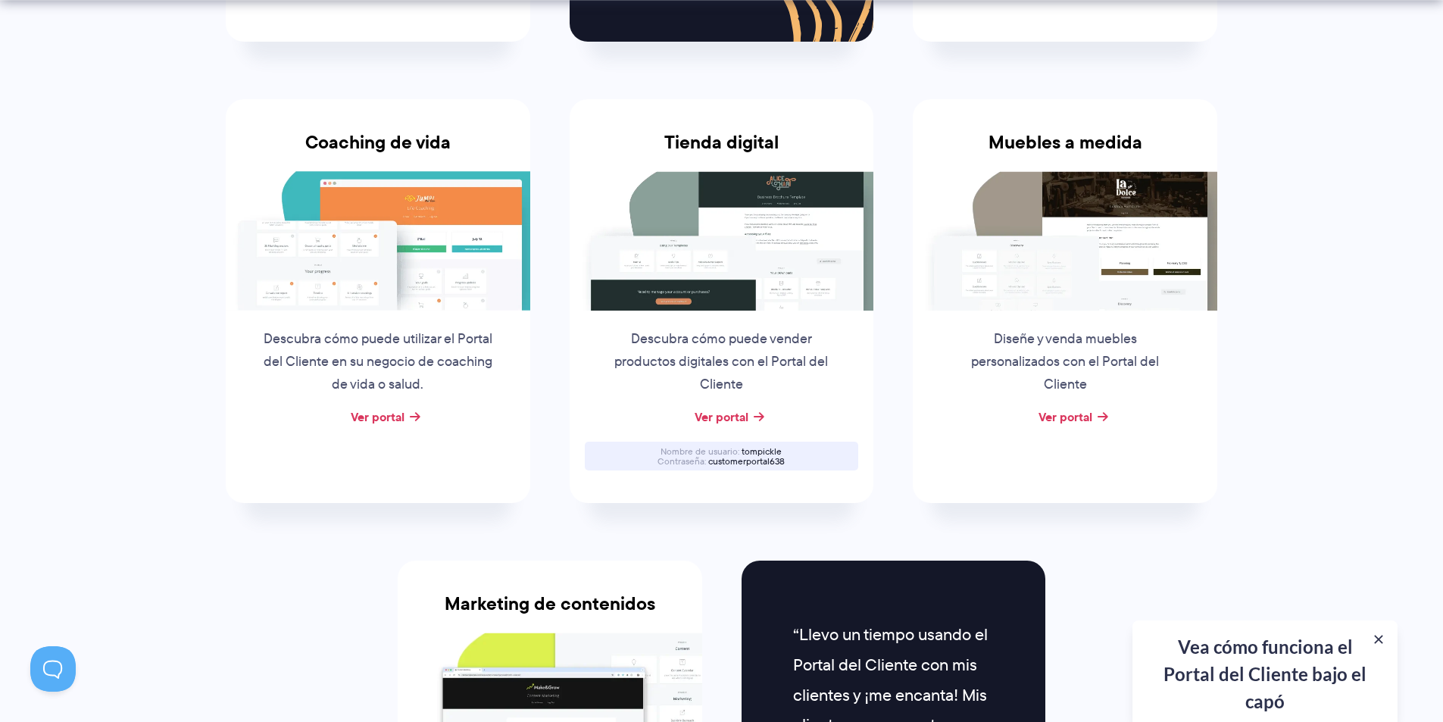
click at [766, 451] on font "tompickle" at bounding box center [762, 451] width 40 height 13
copy font "tompickle"
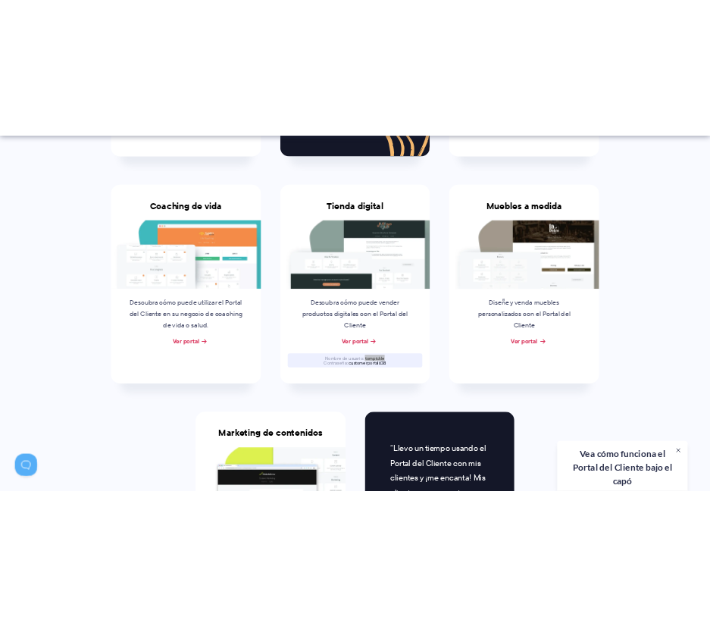
scroll to position [1133, 0]
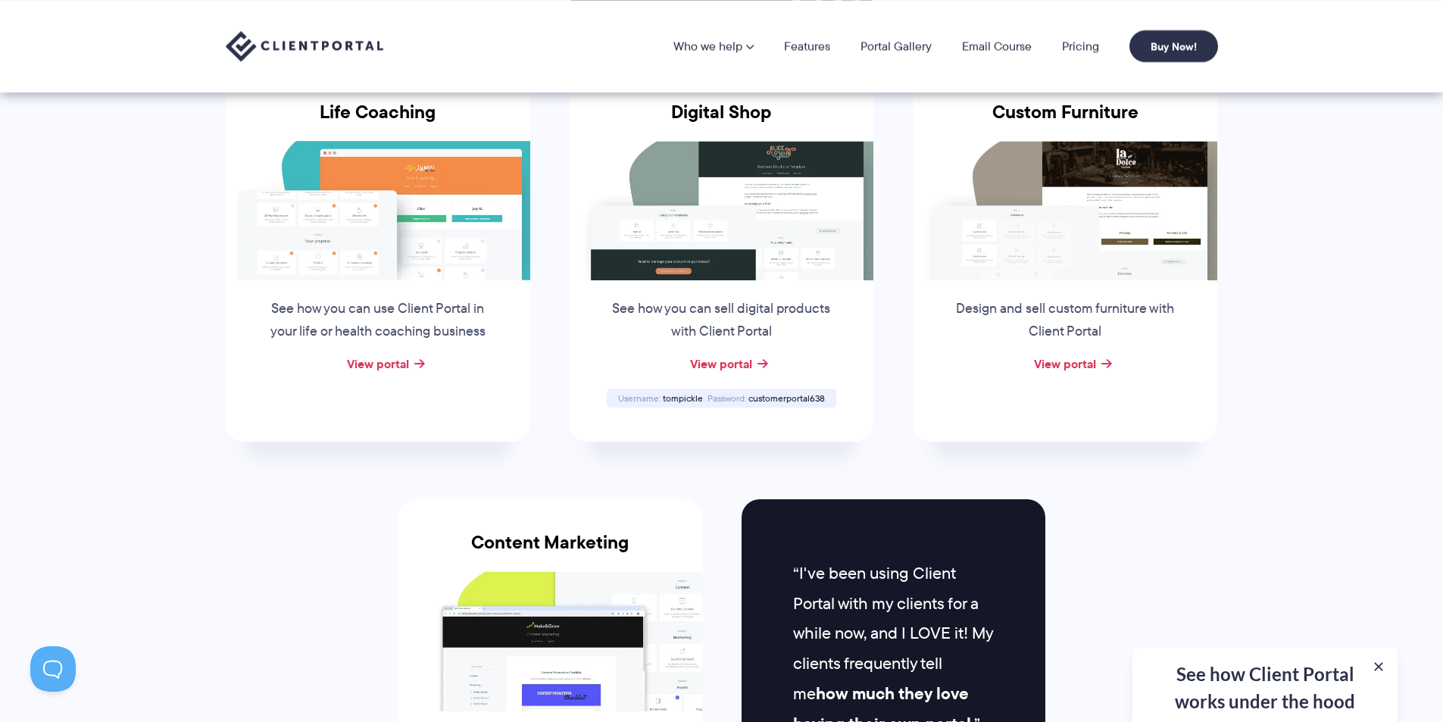
click at [687, 386] on div "Digital Shop See how you can sell digital products with Client Portal View port…" at bounding box center [722, 255] width 304 height 373
click at [804, 404] on span "customerportal638" at bounding box center [786, 398] width 77 height 13
copy span "customerportal638"
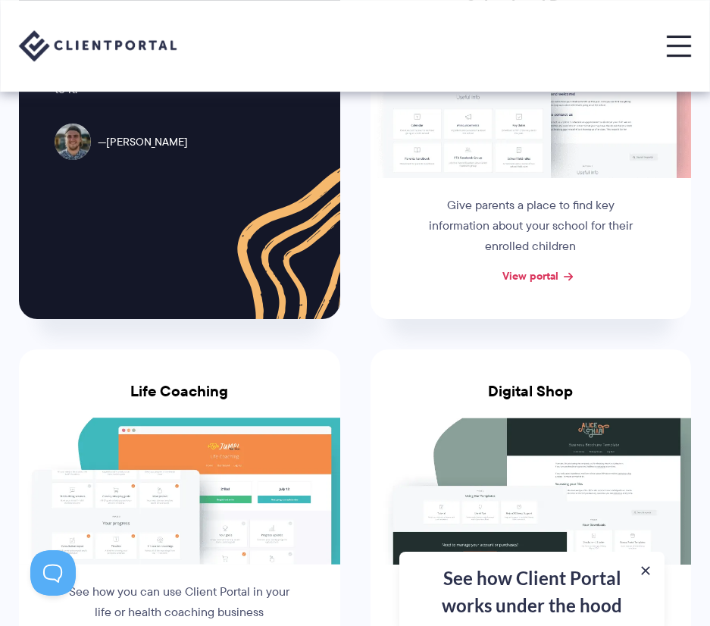
scroll to position [1126, 0]
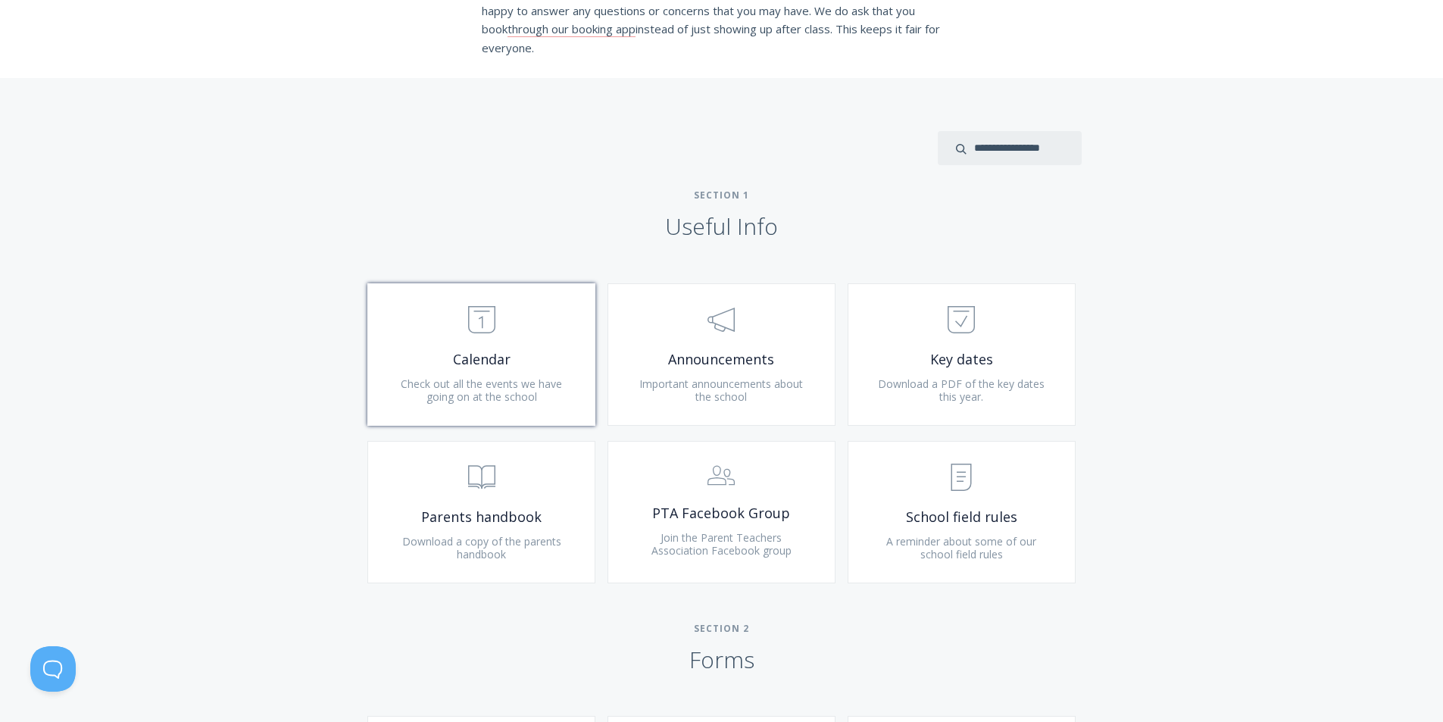
click at [457, 339] on span ".st0{fill:none;stroke:#000000;stroke-width:2;stroke-miterlimit:10;} Untitled-18" at bounding box center [481, 321] width 181 height 46
click at [749, 389] on span "Important announcements about the school" at bounding box center [721, 390] width 164 height 28
click at [957, 404] on span "Download a PDF of the key dates this year." at bounding box center [961, 390] width 167 height 28
click at [522, 468] on span ".st0{fill:none;stroke:#000000;stroke-width:2;stroke-miterlimit:10;} Untitled-13" at bounding box center [481, 478] width 181 height 46
click at [750, 465] on span ".st0{fill:none;stroke:#000000;stroke-width:2;stroke-miterlimit:10;} 3. Communic…" at bounding box center [721, 476] width 181 height 42
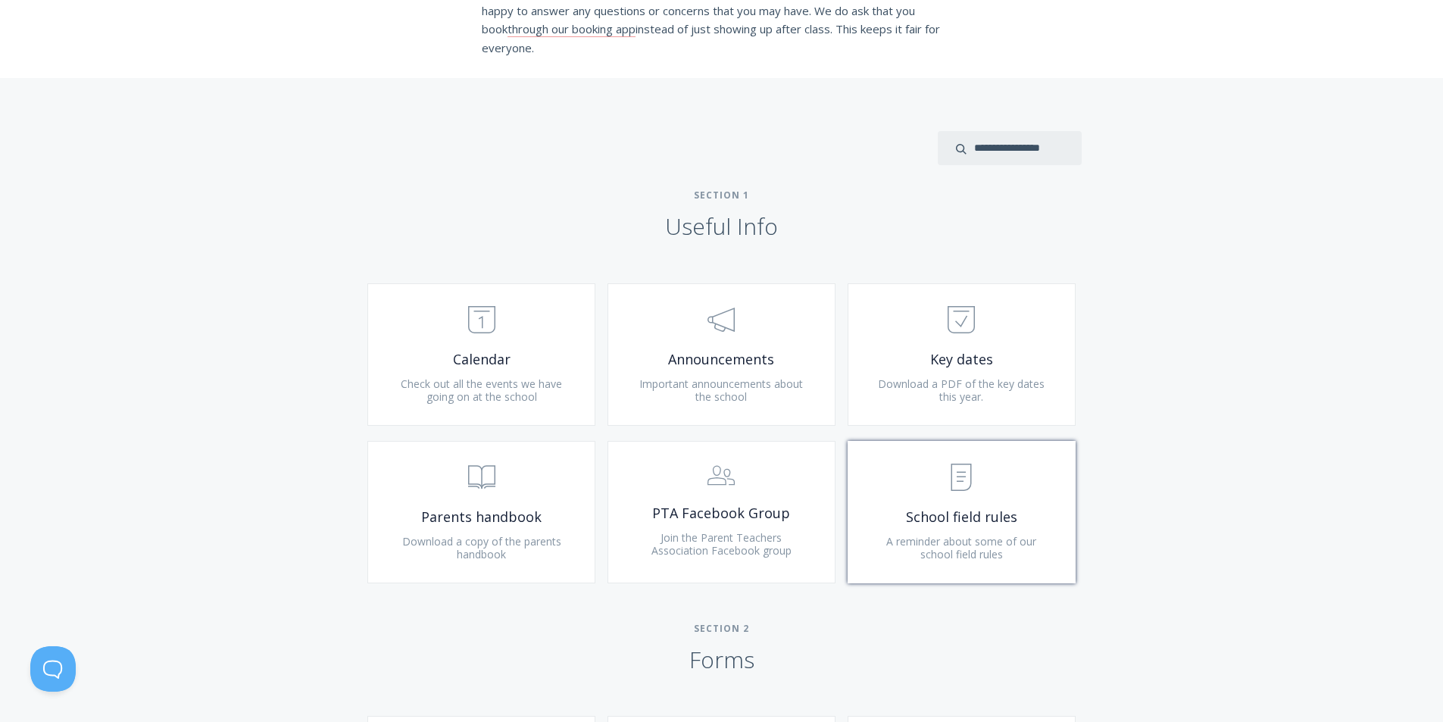
click at [963, 535] on span "A reminder about some of our school field rules" at bounding box center [961, 548] width 150 height 28
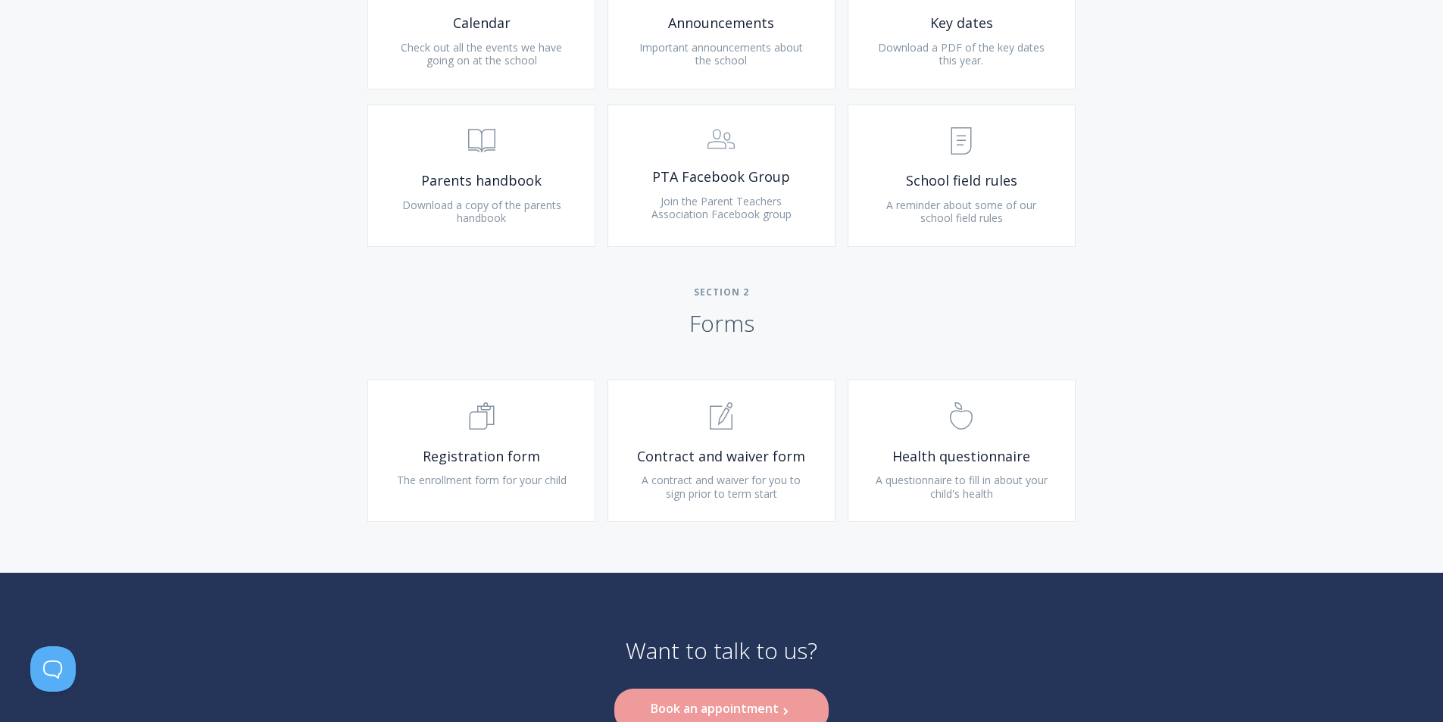
scroll to position [902, 0]
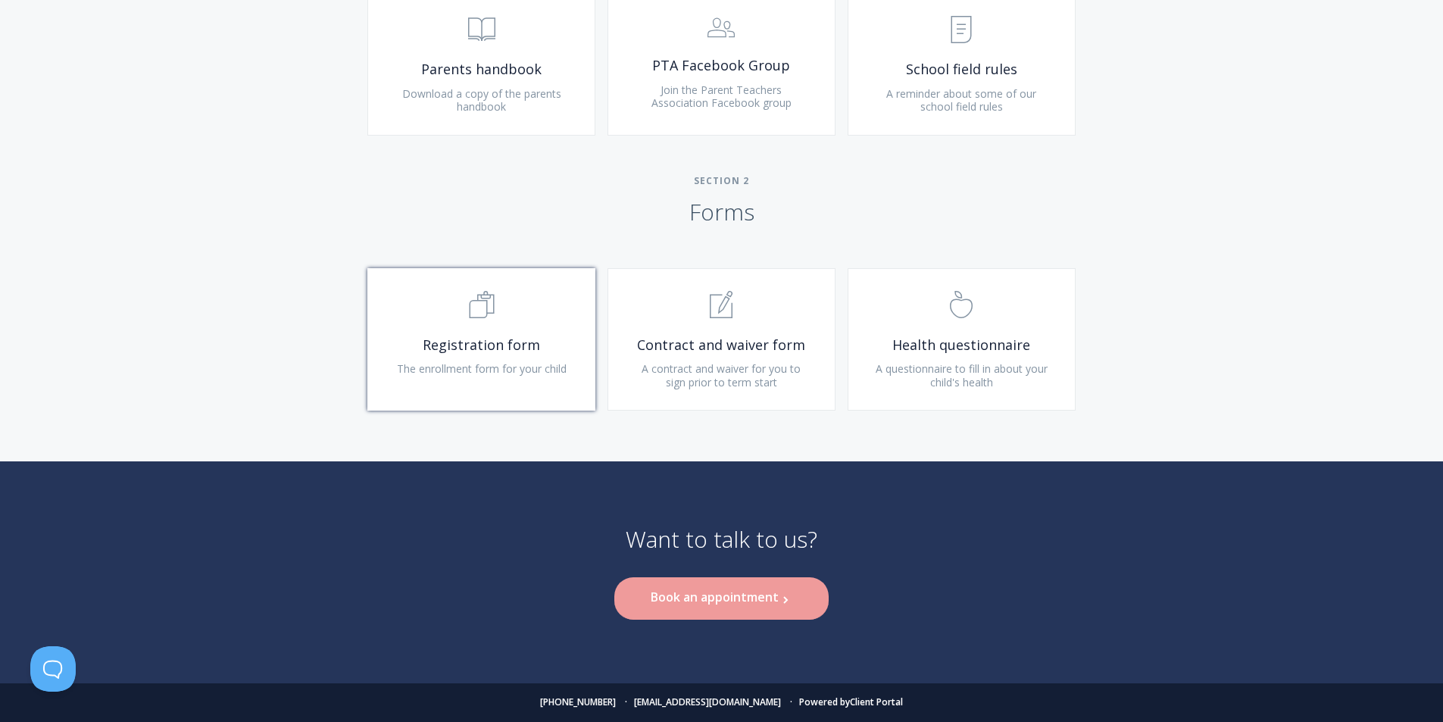
click at [551, 390] on link ".st0{fill:none;stroke:#000000;stroke-width:2;stroke-miterlimit:10;} Untitled-16…" at bounding box center [481, 339] width 228 height 142
click at [715, 373] on span "A contract and waiver for you to sign prior to term start" at bounding box center [721, 375] width 159 height 28
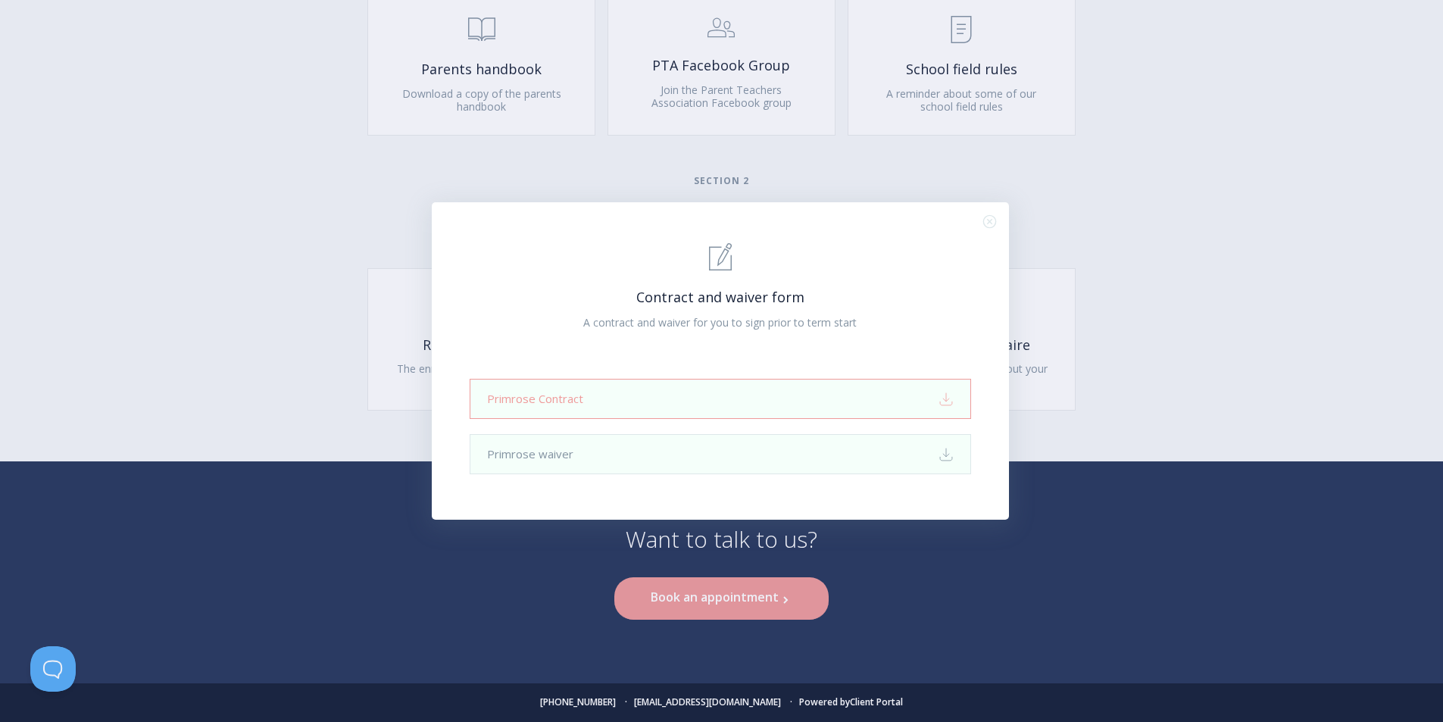
click at [675, 395] on link "Primrose Contract Download" at bounding box center [720, 399] width 501 height 40
click at [1000, 216] on div ".st0{fill:none;stroke:#000000;stroke-width:2;stroke-miterlimit:10;} 1. General …" at bounding box center [720, 360] width 577 height 317
click at [991, 222] on icon ".st0{fill:none;stroke:#000000;stroke-width:2;stroke-miterlimit:10;} Close" at bounding box center [989, 221] width 13 height 13
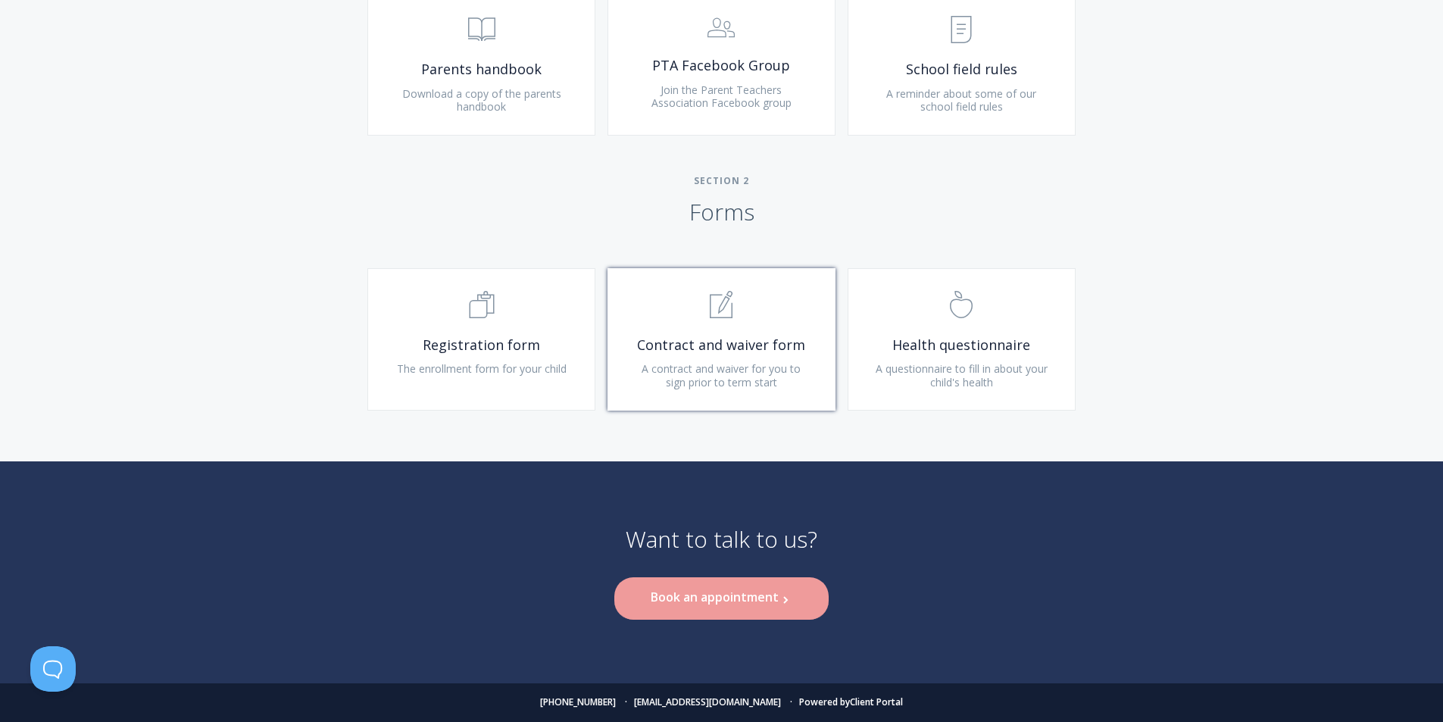
click at [815, 380] on link ".st0{fill:none;stroke:#000000;stroke-width:2;stroke-miterlimit:10;} 1. General …" at bounding box center [721, 339] width 228 height 142
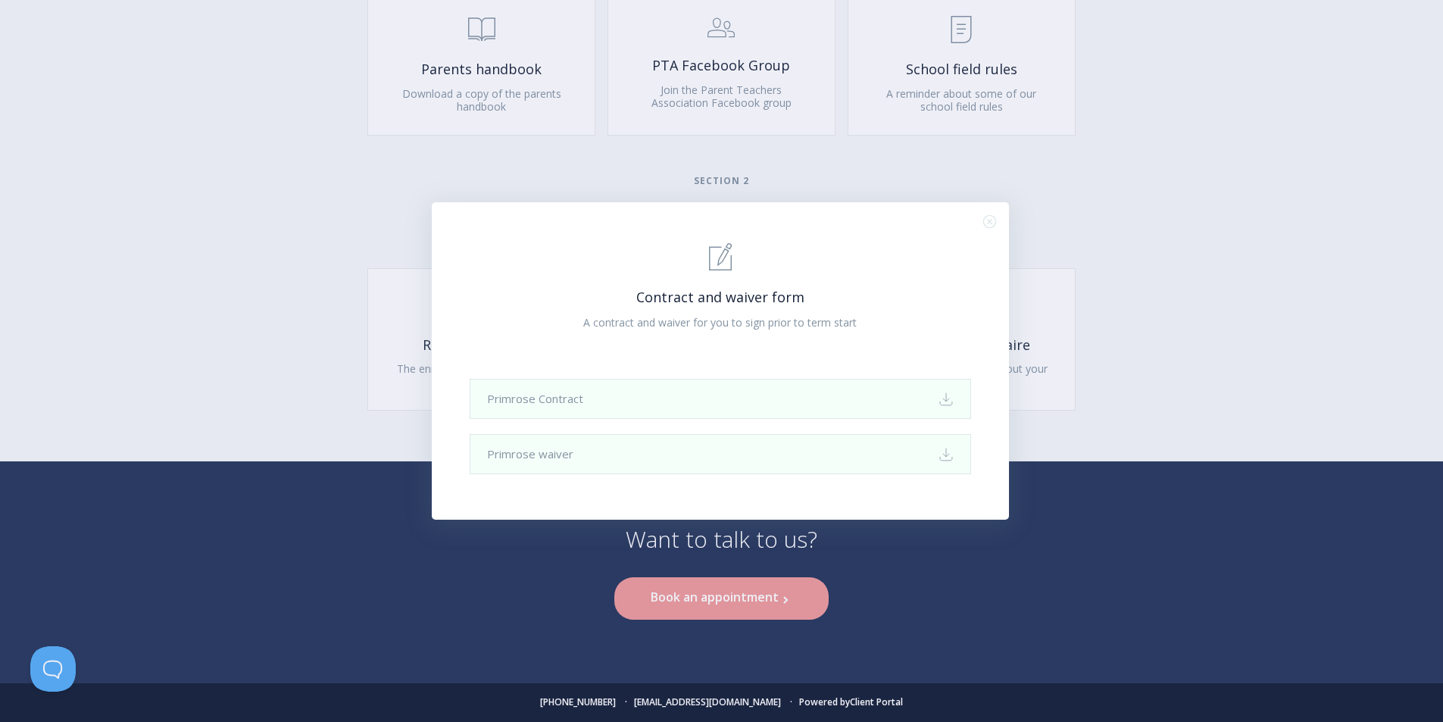
click at [1118, 325] on div ".st0{fill:none;stroke:#000000;stroke-width:2;stroke-miterlimit:10;} 1. General …" at bounding box center [721, 361] width 1443 height 722
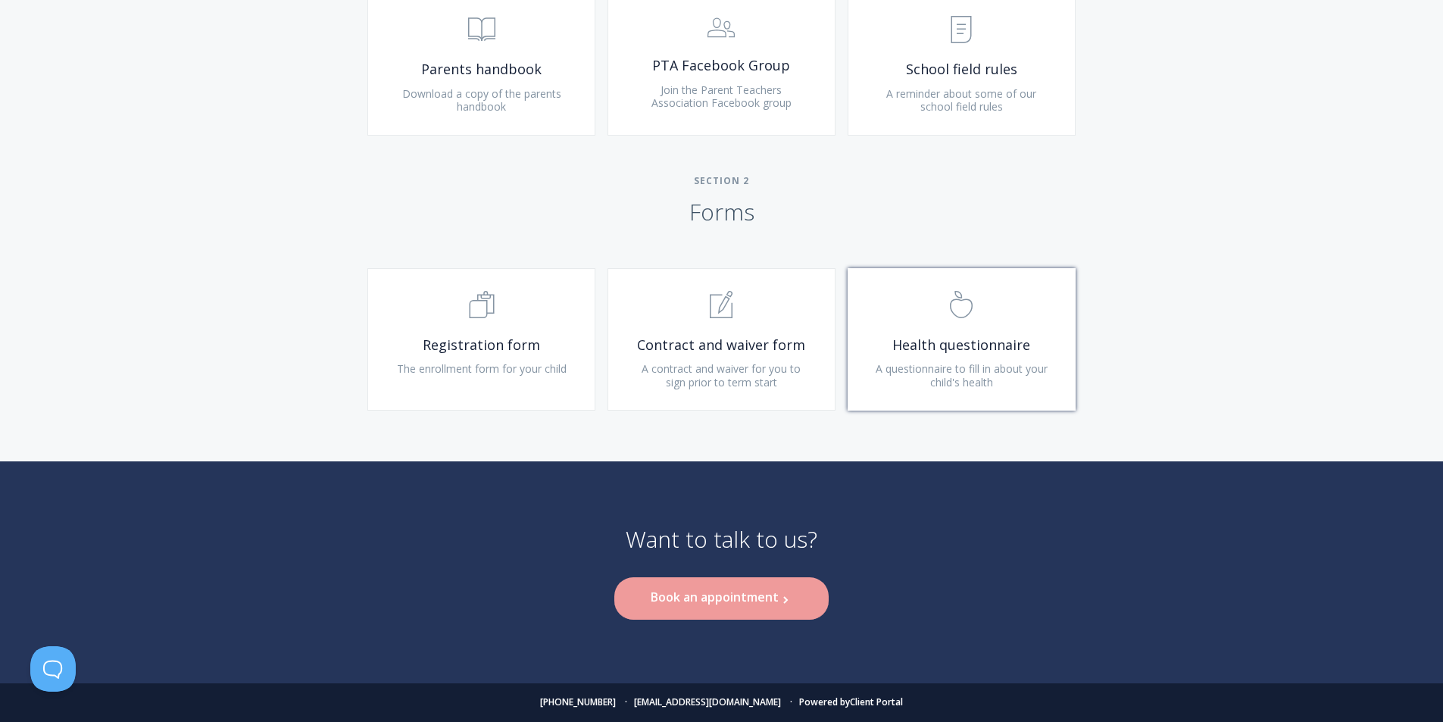
click at [970, 353] on span "Health questionnaire" at bounding box center [961, 344] width 181 height 17
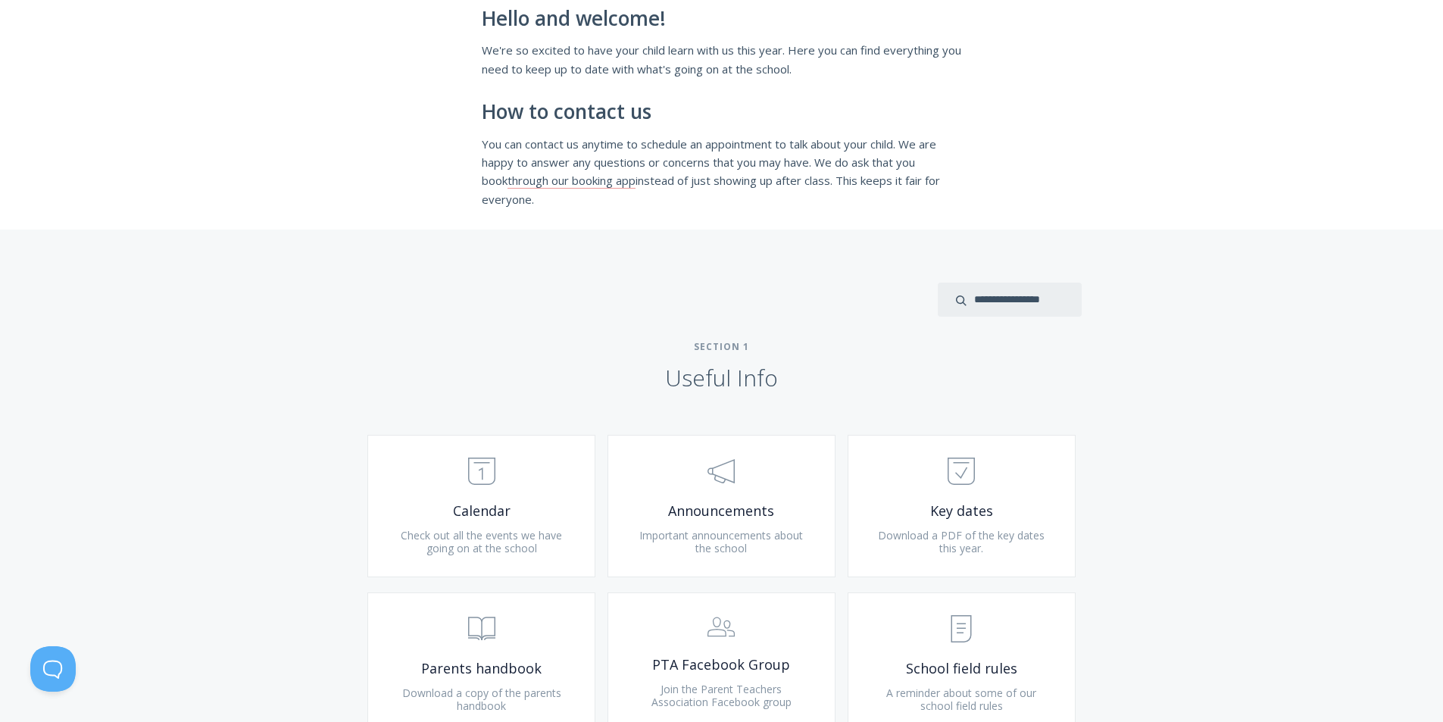
scroll to position [0, 0]
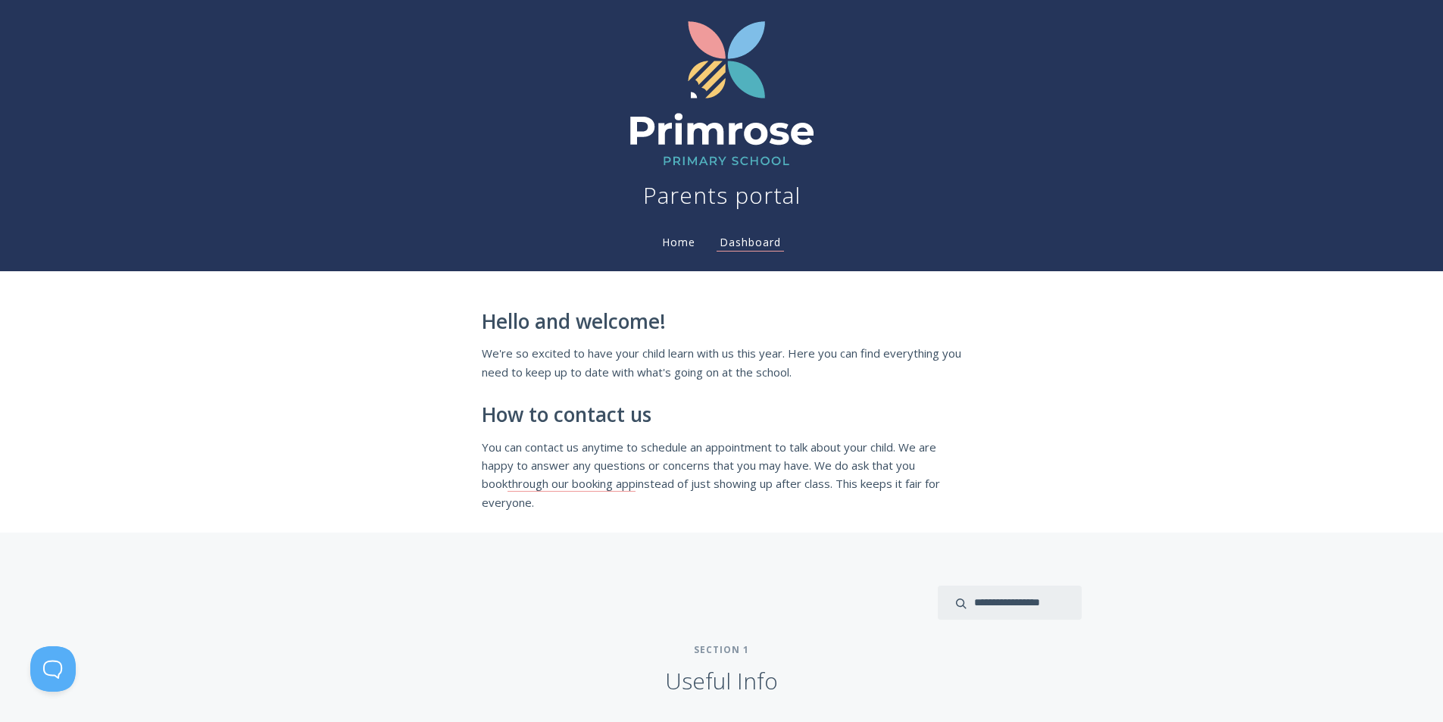
click at [685, 245] on link "Home" at bounding box center [678, 242] width 39 height 14
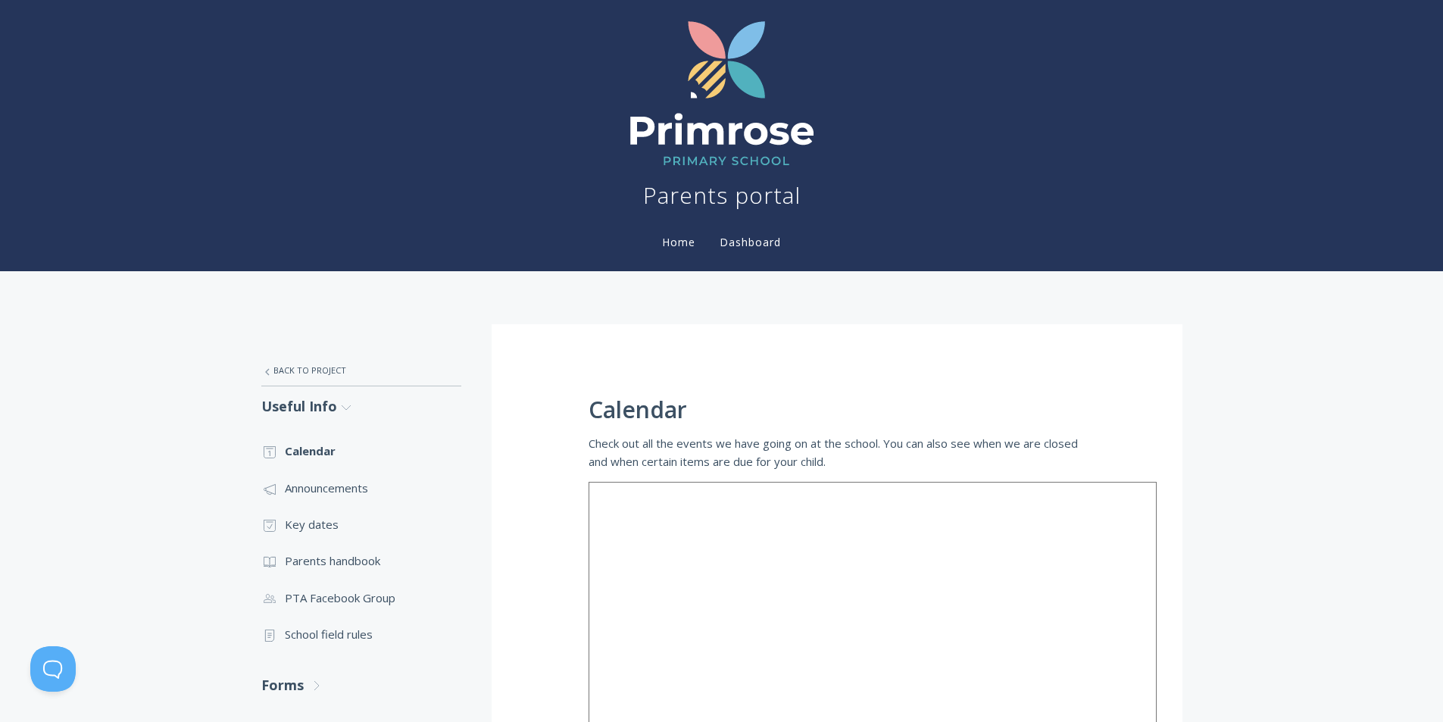
scroll to position [547, 0]
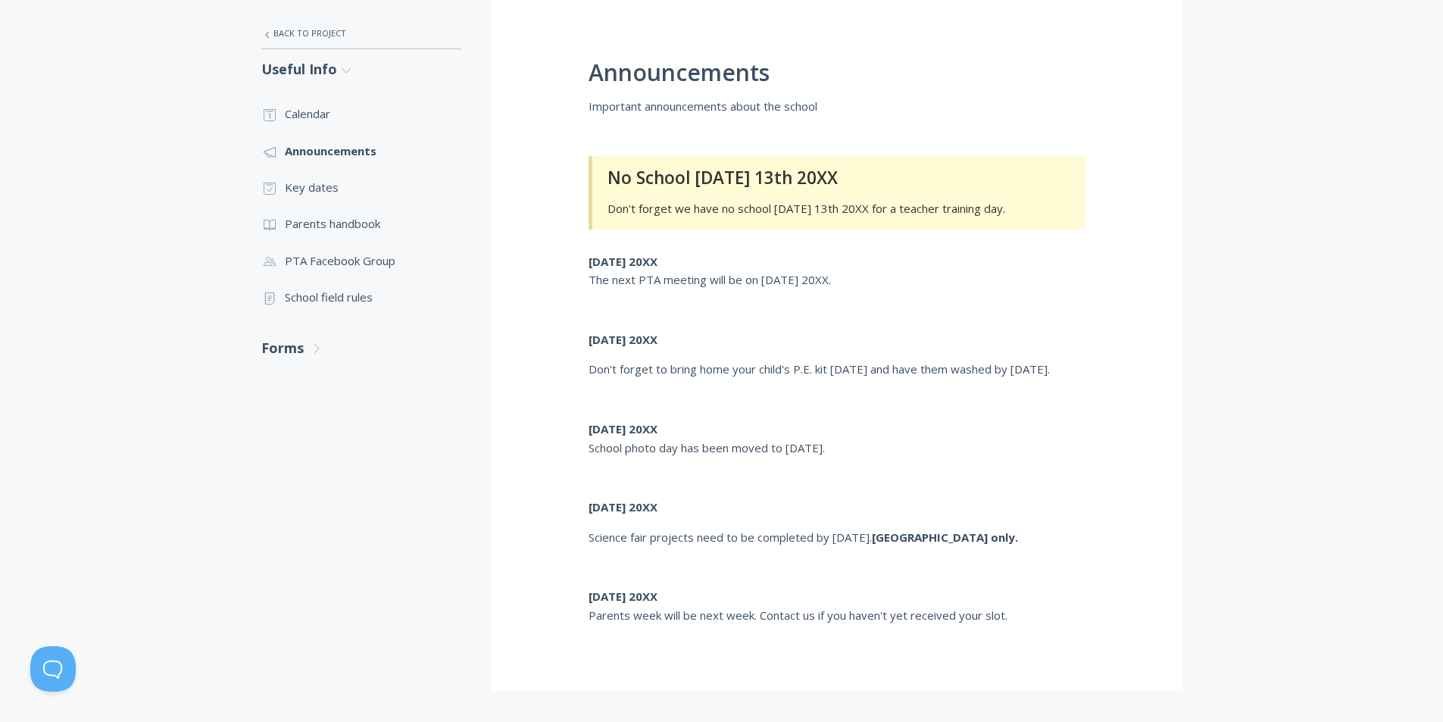
scroll to position [454, 0]
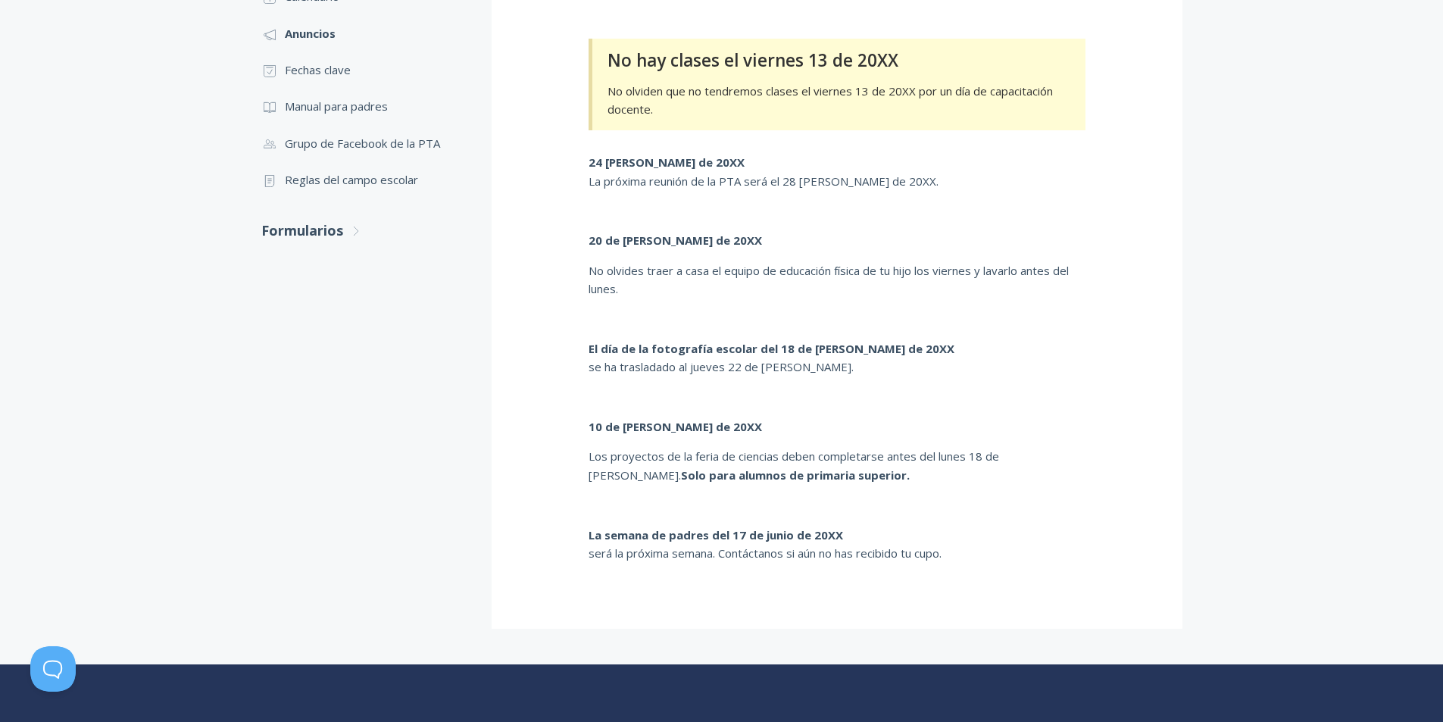
click at [1138, 257] on div "Anuncios Anuncios importantes sobre la escuela No hay clases el viernes 13 de 2…" at bounding box center [837, 249] width 691 height 759
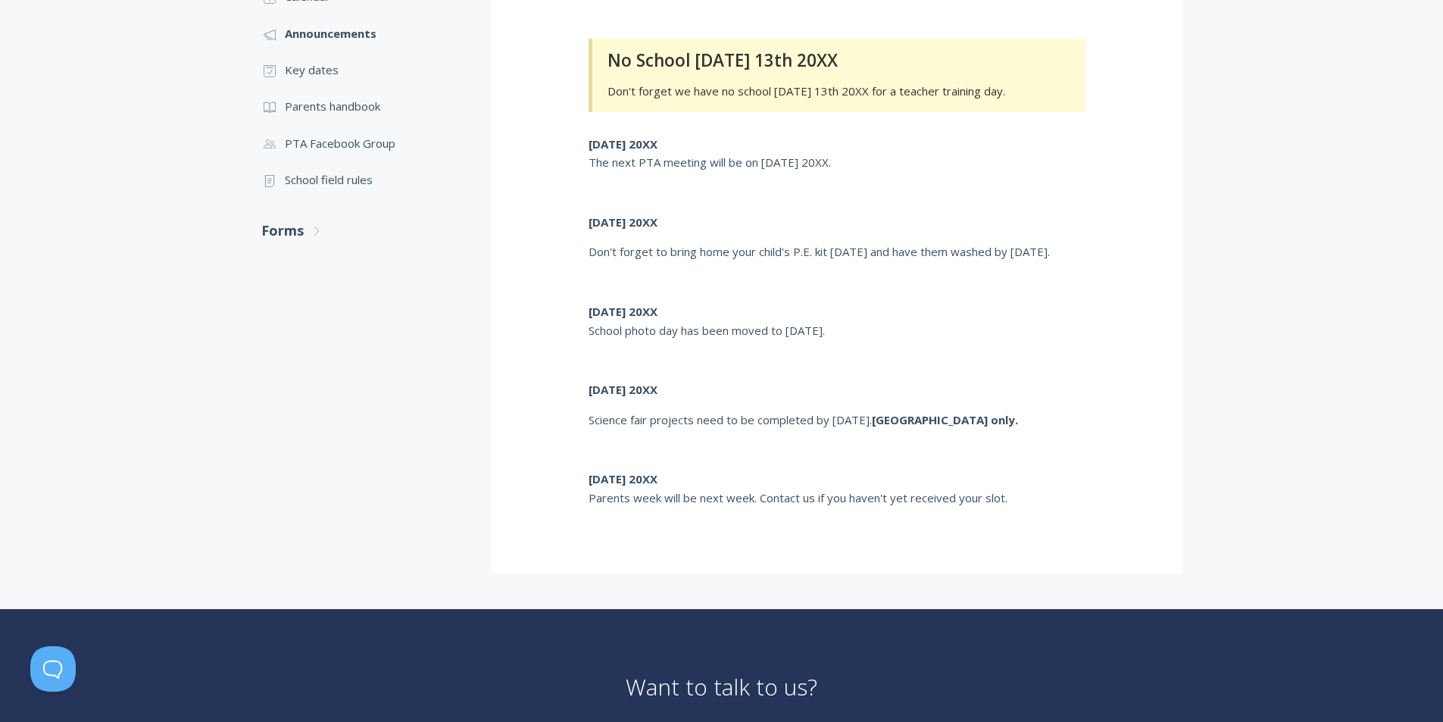
click at [1107, 233] on div "Announcements Important announcements about the school No School on Friday 13th…" at bounding box center [837, 222] width 691 height 704
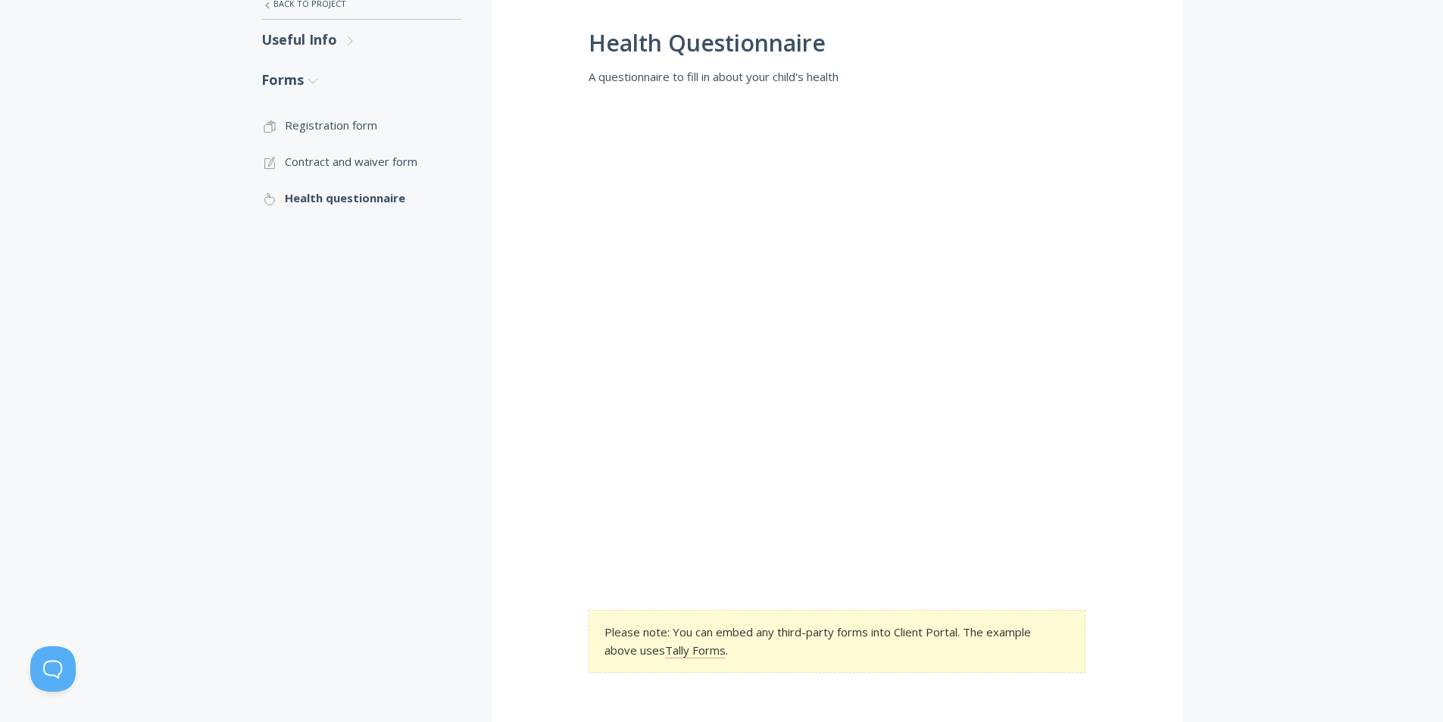
scroll to position [464, 0]
